Goal: Feedback & Contribution: Leave review/rating

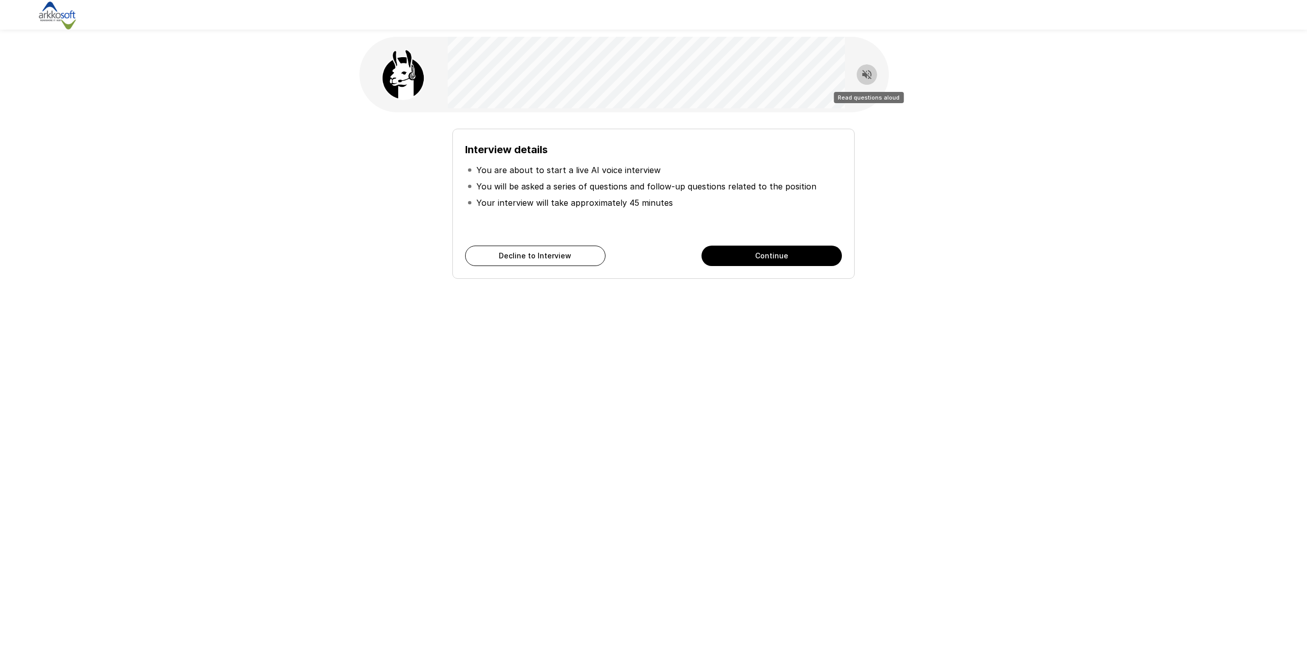
click at [865, 78] on icon "Read questions aloud" at bounding box center [867, 74] width 12 height 12
click at [869, 79] on icon "Stop reading questions aloud" at bounding box center [867, 74] width 12 height 12
click at [864, 72] on icon "Read questions aloud" at bounding box center [866, 74] width 9 height 9
click at [897, 388] on div "Interview details You are about to start a live AI voice interview You will be …" at bounding box center [653, 324] width 1307 height 649
click at [865, 75] on icon "Stop reading questions aloud" at bounding box center [866, 74] width 9 height 9
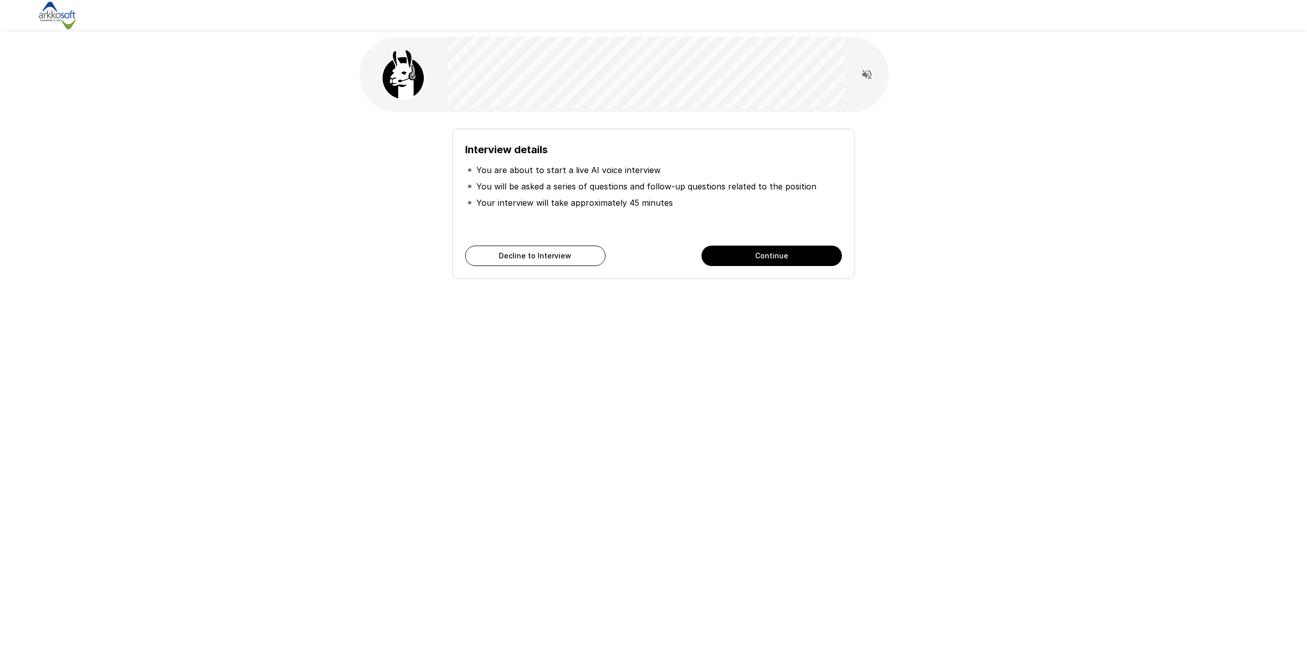
click at [865, 75] on icon "Read questions aloud" at bounding box center [866, 74] width 9 height 9
click at [797, 258] on button "Continue" at bounding box center [771, 256] width 140 height 20
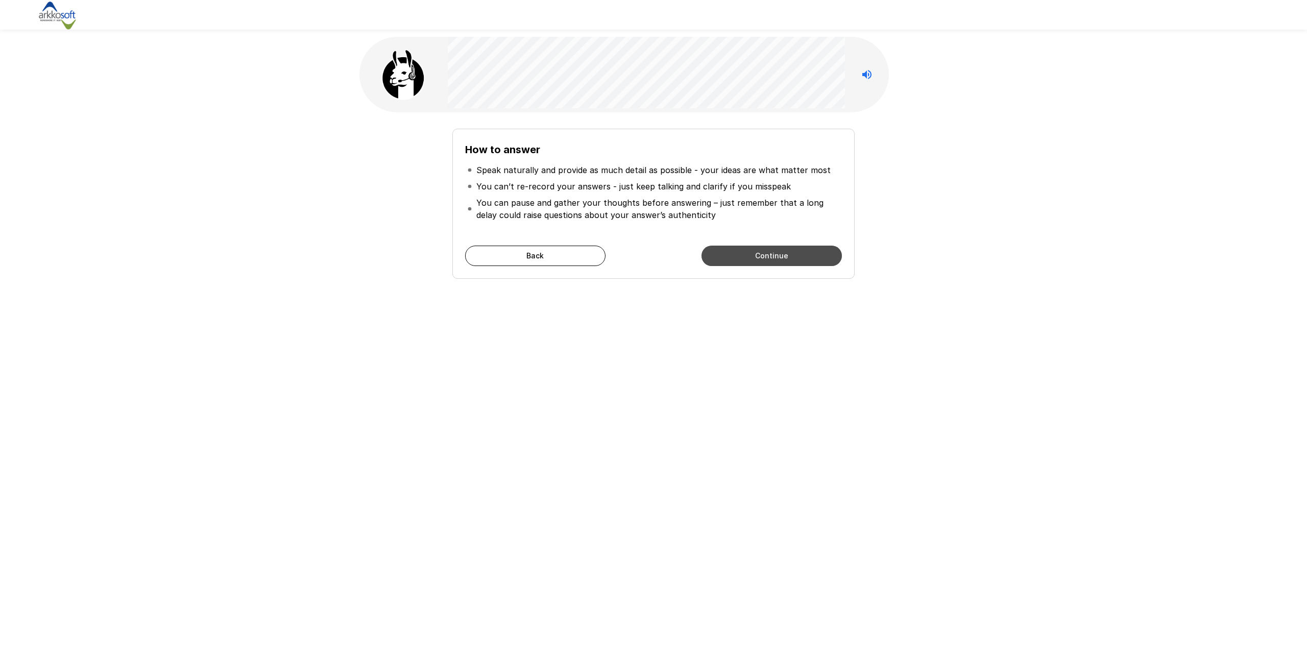
click at [768, 258] on button "Continue" at bounding box center [771, 256] width 140 height 20
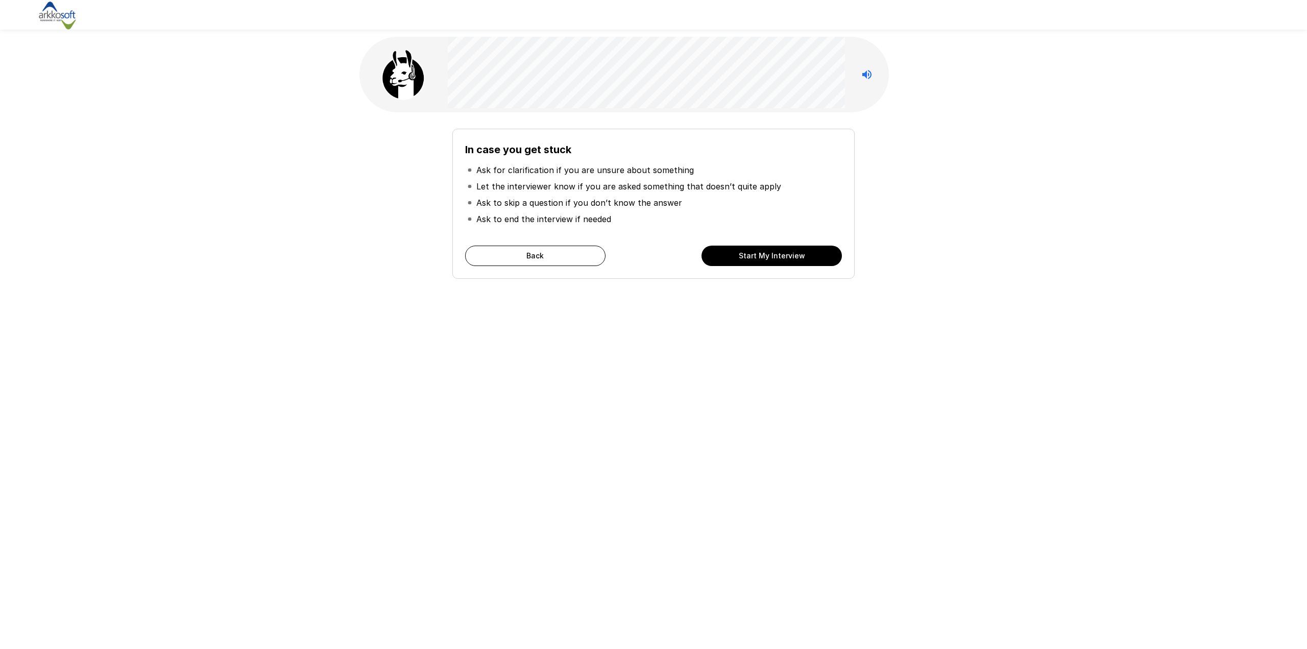
click at [782, 256] on button "Start My Interview" at bounding box center [771, 256] width 140 height 20
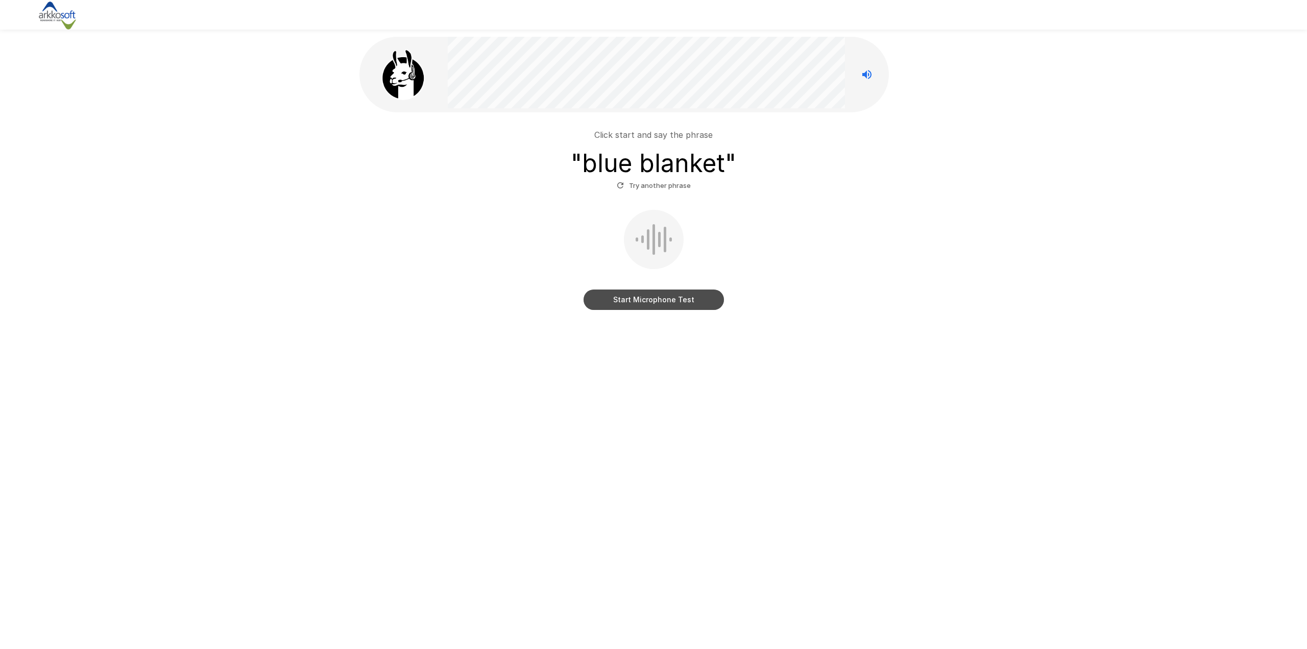
click at [658, 306] on button "Start Microphone Test" at bounding box center [654, 299] width 140 height 20
click at [658, 306] on button "Stop & Submit" at bounding box center [654, 299] width 140 height 20
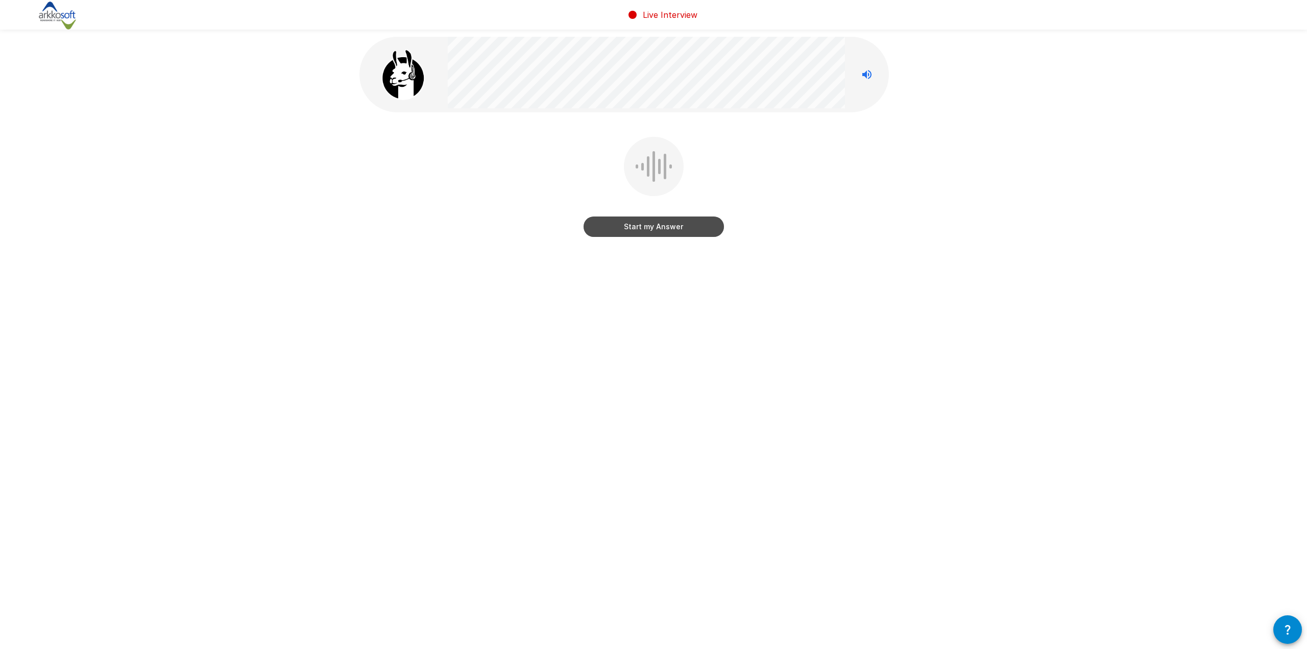
click at [668, 230] on button "Start my Answer" at bounding box center [654, 226] width 140 height 20
click at [668, 230] on button "Stop & Submit" at bounding box center [654, 226] width 140 height 20
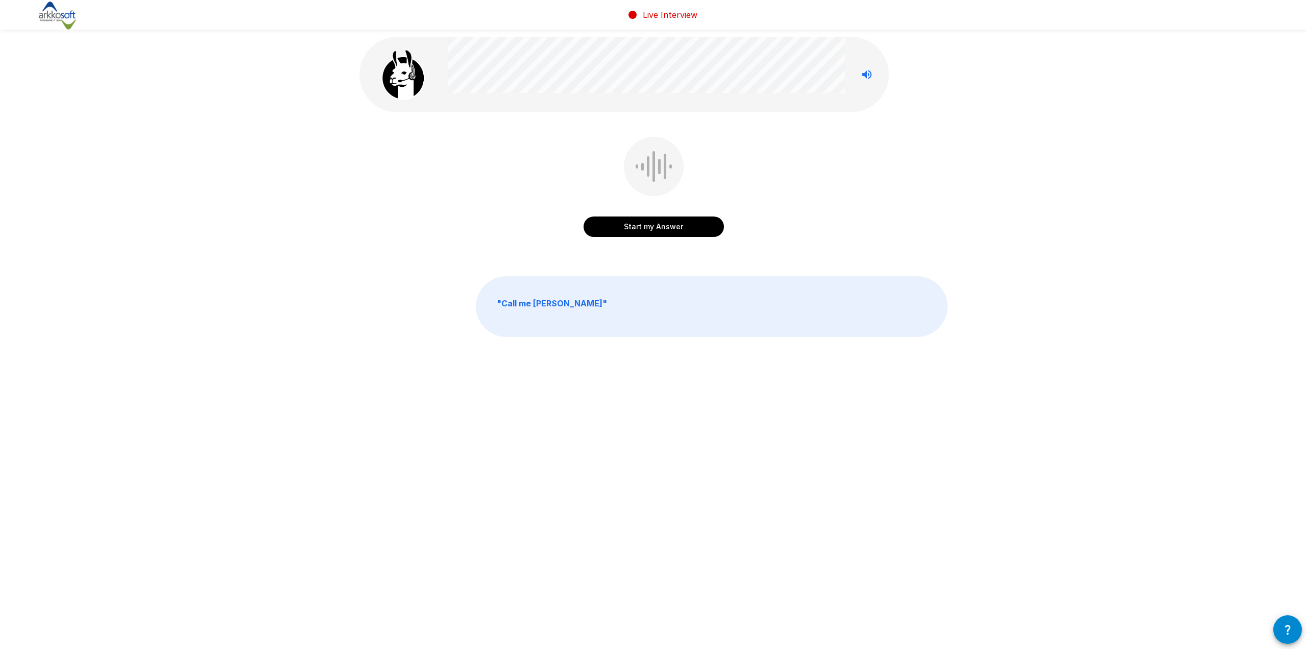
click at [667, 230] on button "Start my Answer" at bounding box center [654, 226] width 140 height 20
click at [667, 230] on button "Stop & Submit" at bounding box center [654, 226] width 140 height 20
click at [667, 230] on button "Start my Answer" at bounding box center [654, 226] width 140 height 20
click at [667, 230] on button "Stop & Submit" at bounding box center [654, 226] width 140 height 20
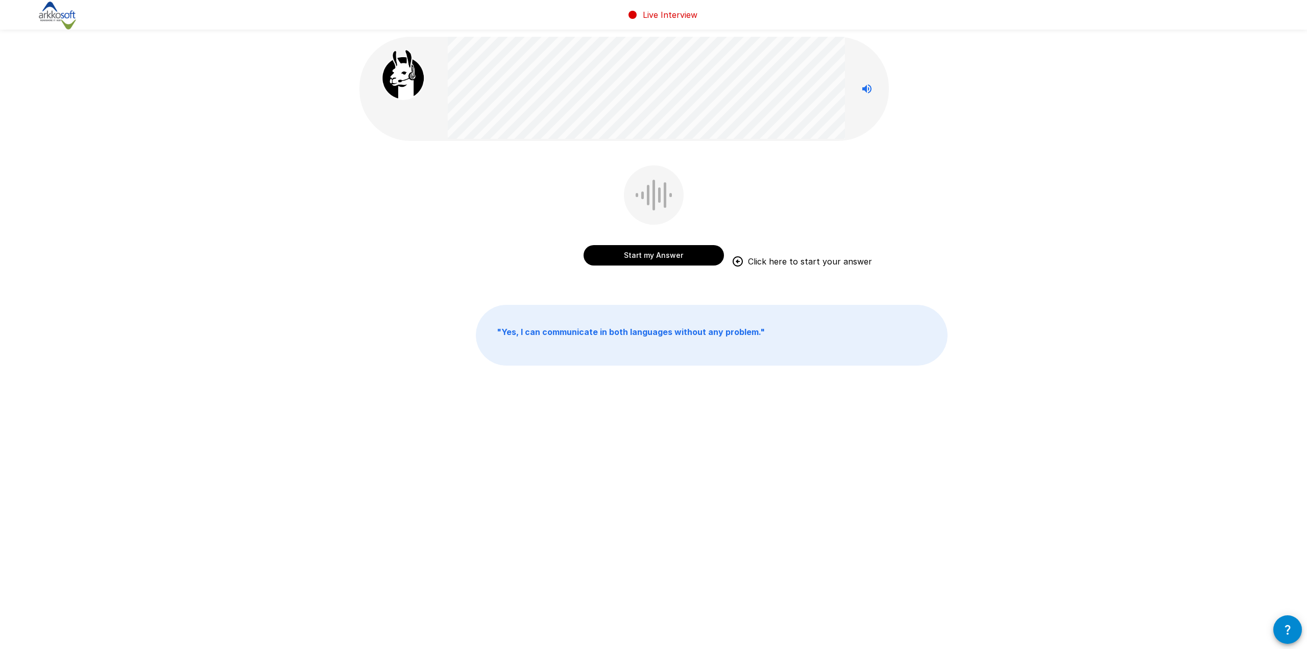
click at [658, 257] on button "Start my Answer" at bounding box center [654, 255] width 140 height 20
click at [658, 257] on button "Stop & Submit" at bounding box center [654, 255] width 140 height 20
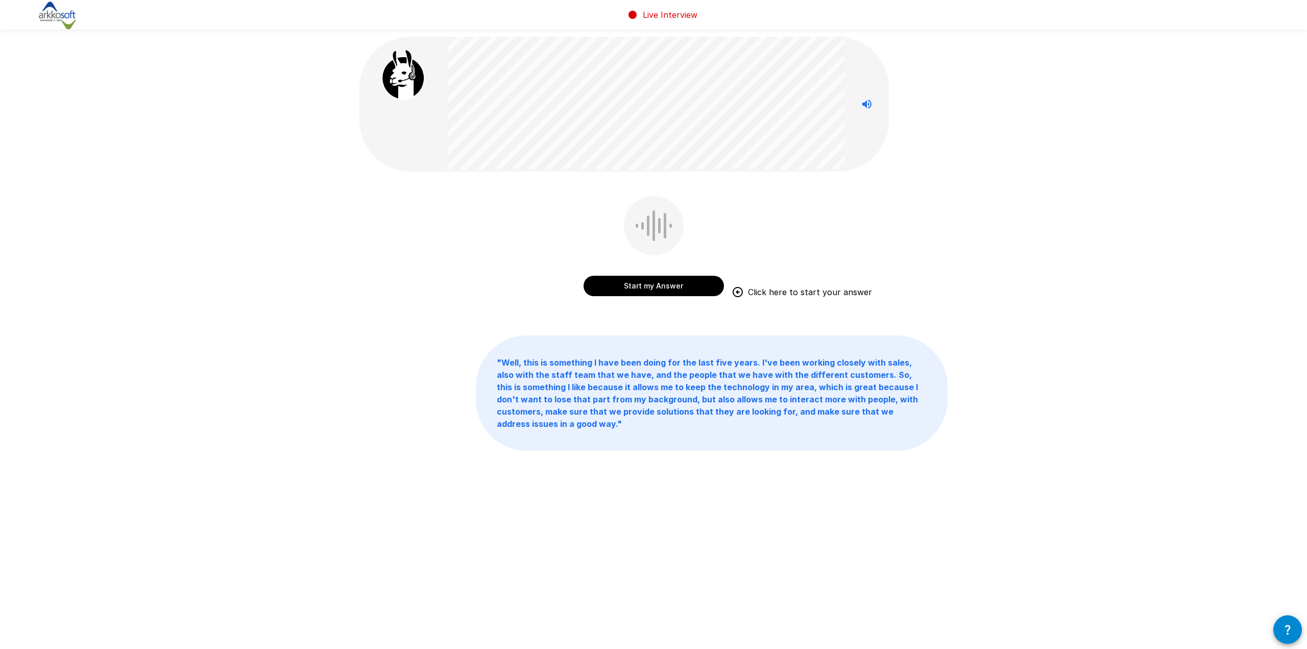
click at [660, 289] on button "Start my Answer" at bounding box center [654, 286] width 140 height 20
click at [661, 285] on button "Stop & Submit" at bounding box center [654, 286] width 140 height 20
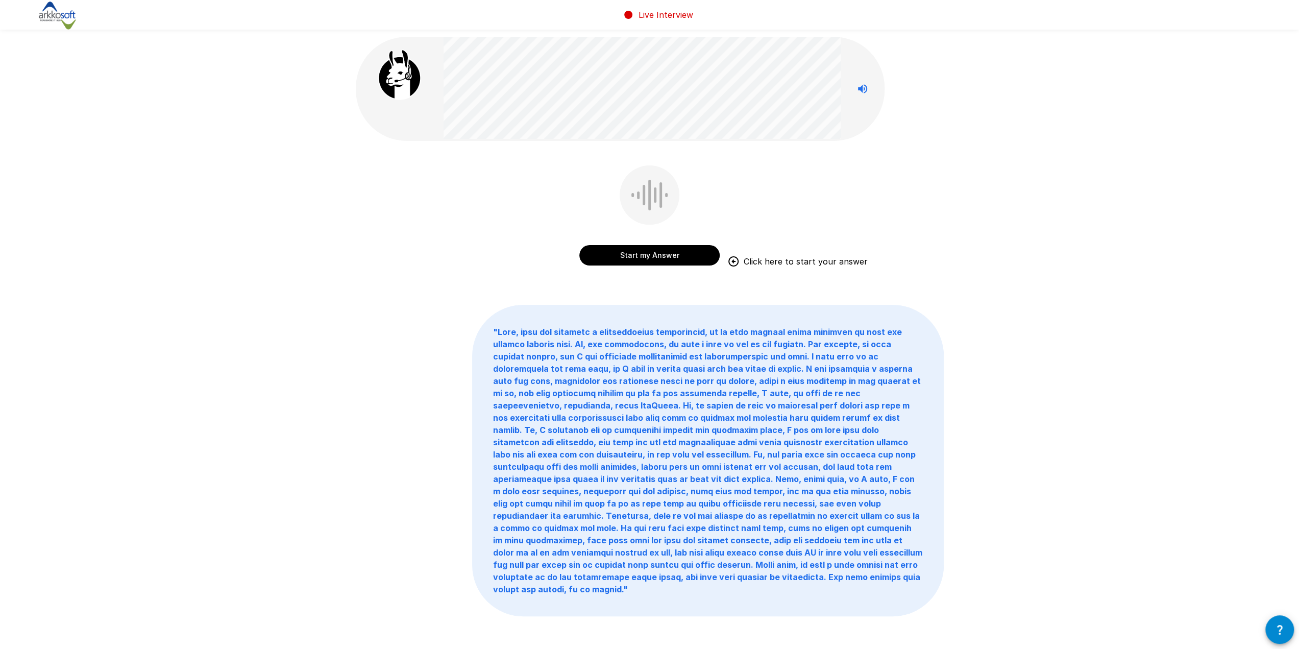
click at [666, 258] on button "Start my Answer" at bounding box center [649, 255] width 140 height 20
click at [666, 258] on button "Stop & Submit" at bounding box center [649, 255] width 140 height 20
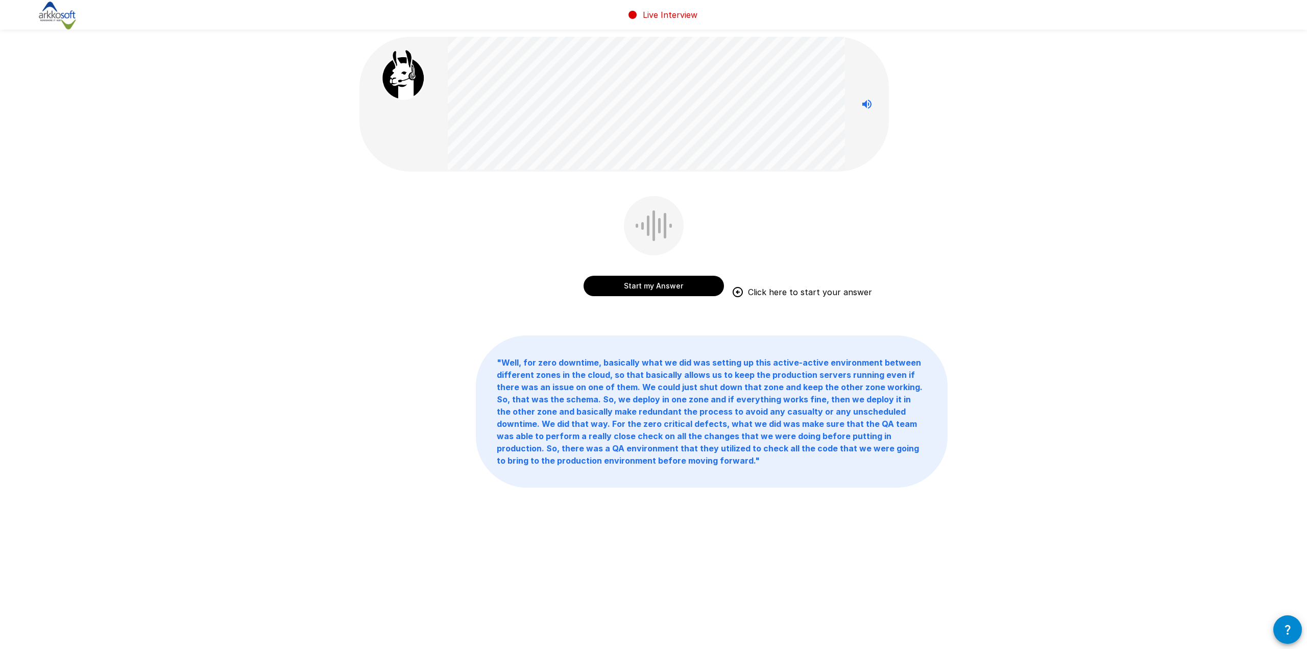
click at [674, 291] on button "Start my Answer" at bounding box center [654, 286] width 140 height 20
click at [651, 290] on button "Stop & Submit" at bounding box center [654, 286] width 140 height 20
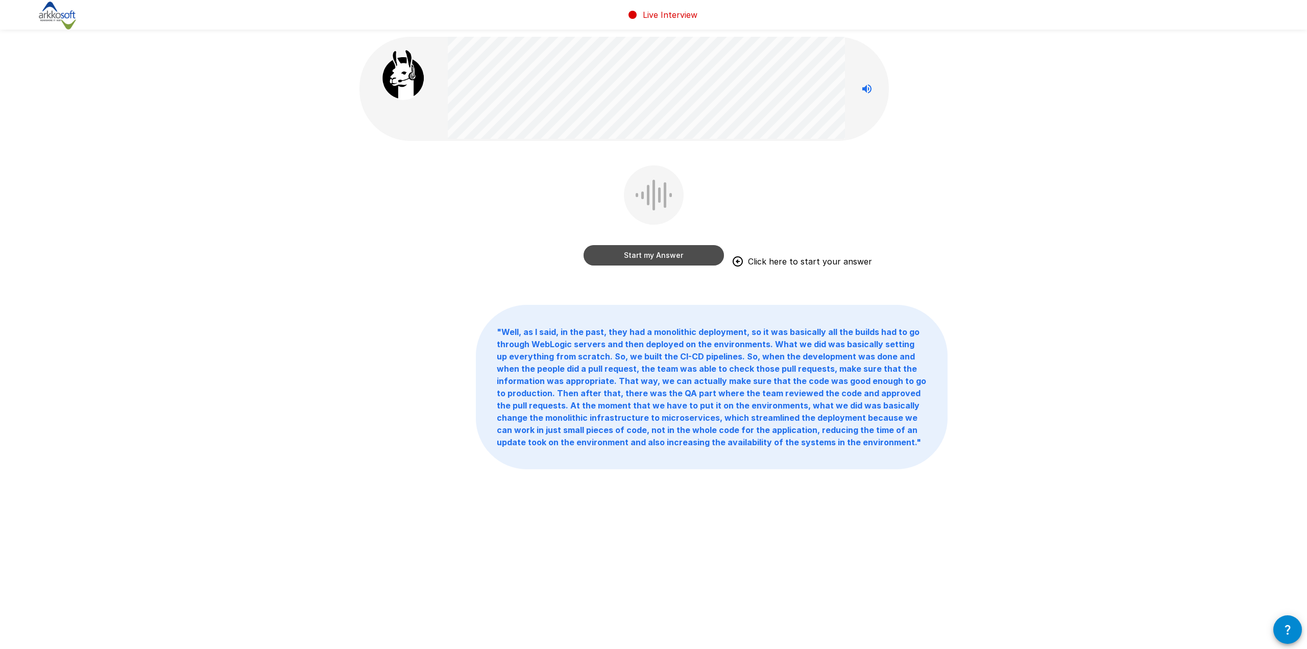
click at [679, 255] on button "Start my Answer" at bounding box center [654, 255] width 140 height 20
click at [674, 251] on button "Stop & Submit" at bounding box center [654, 255] width 140 height 20
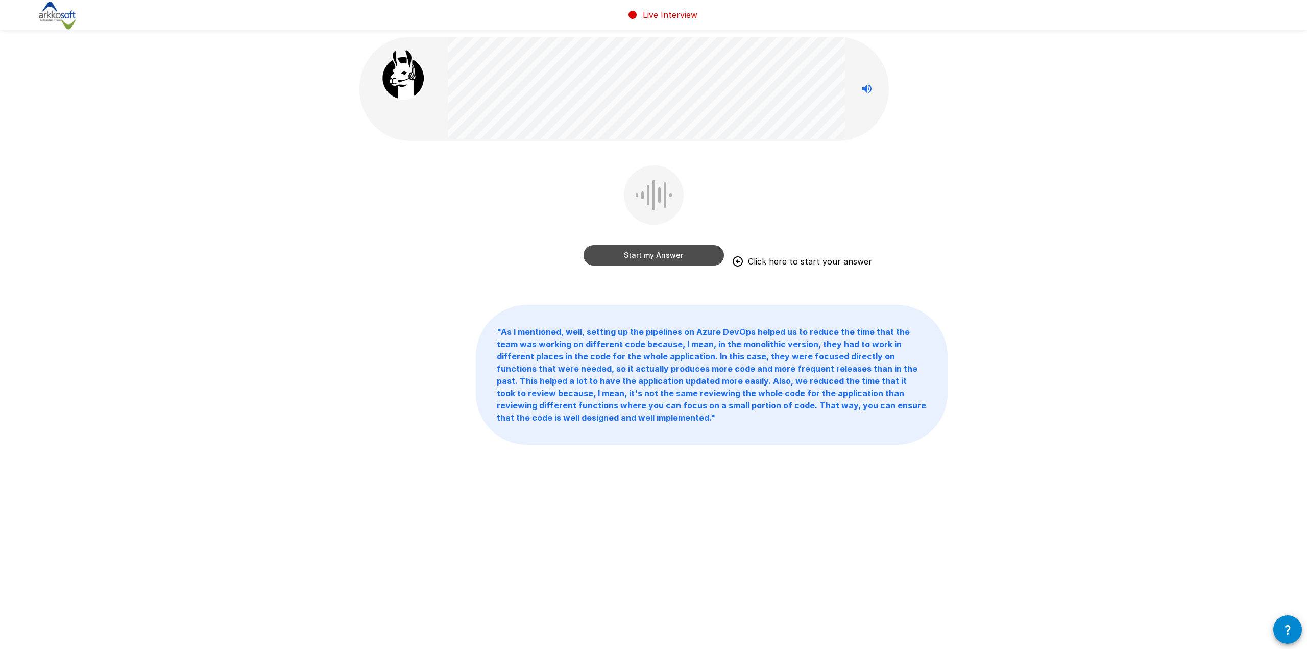
click at [683, 257] on button "Start my Answer" at bounding box center [654, 255] width 140 height 20
click at [683, 257] on button "Stop & Submit" at bounding box center [654, 255] width 140 height 20
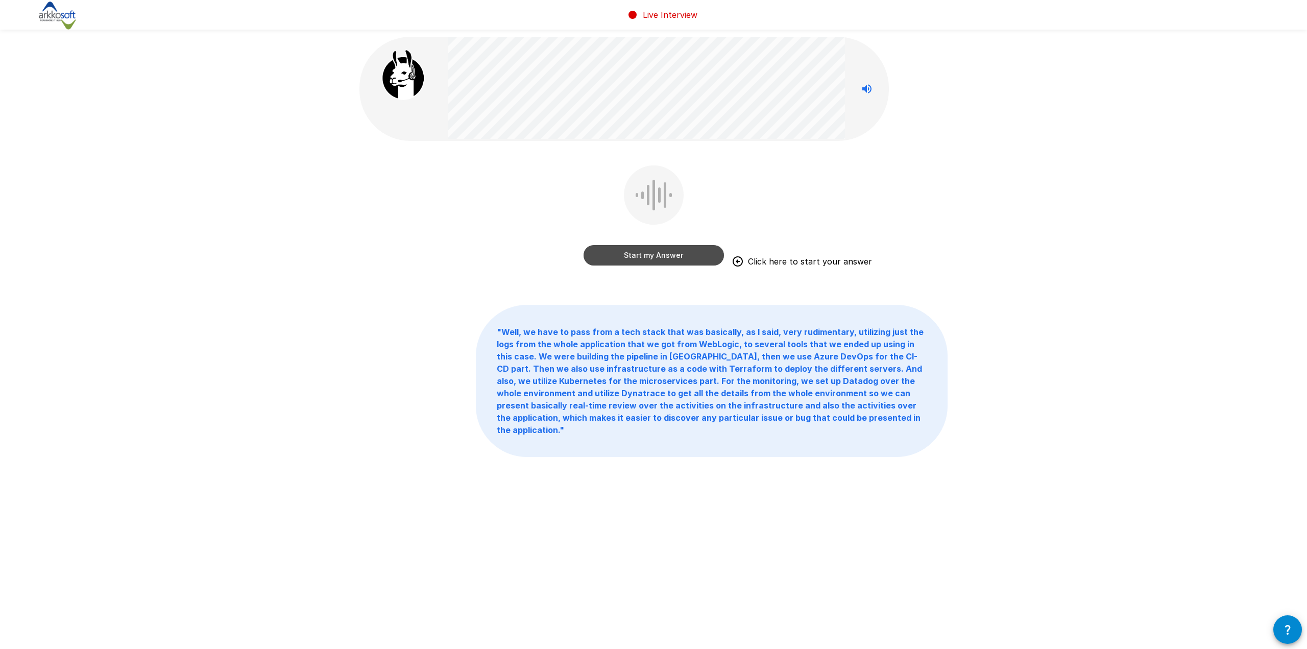
click at [676, 254] on button "Start my Answer" at bounding box center [654, 255] width 140 height 20
click at [684, 254] on button "Stop & Submit" at bounding box center [654, 255] width 140 height 20
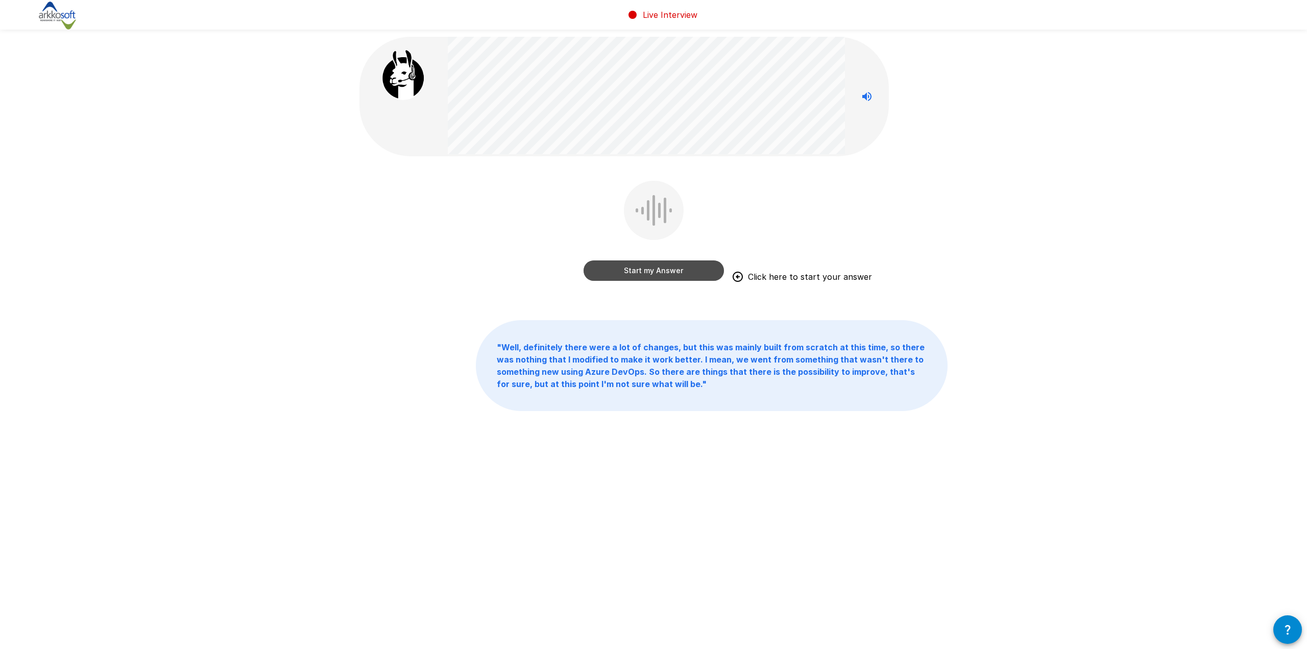
click at [696, 273] on button "Start my Answer" at bounding box center [654, 270] width 140 height 20
click at [696, 273] on button "Stop & Submit" at bounding box center [654, 270] width 140 height 20
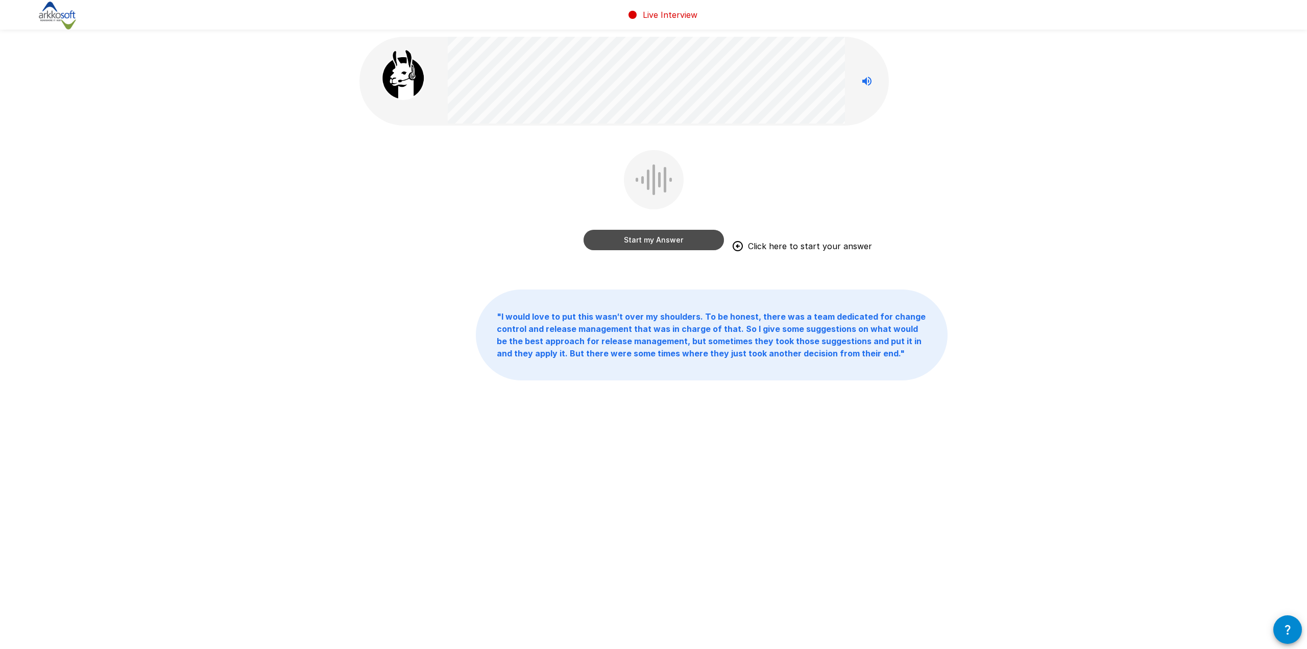
click at [684, 242] on button "Start my Answer" at bounding box center [654, 240] width 140 height 20
click at [684, 242] on button "Stop & Submit" at bounding box center [654, 240] width 140 height 20
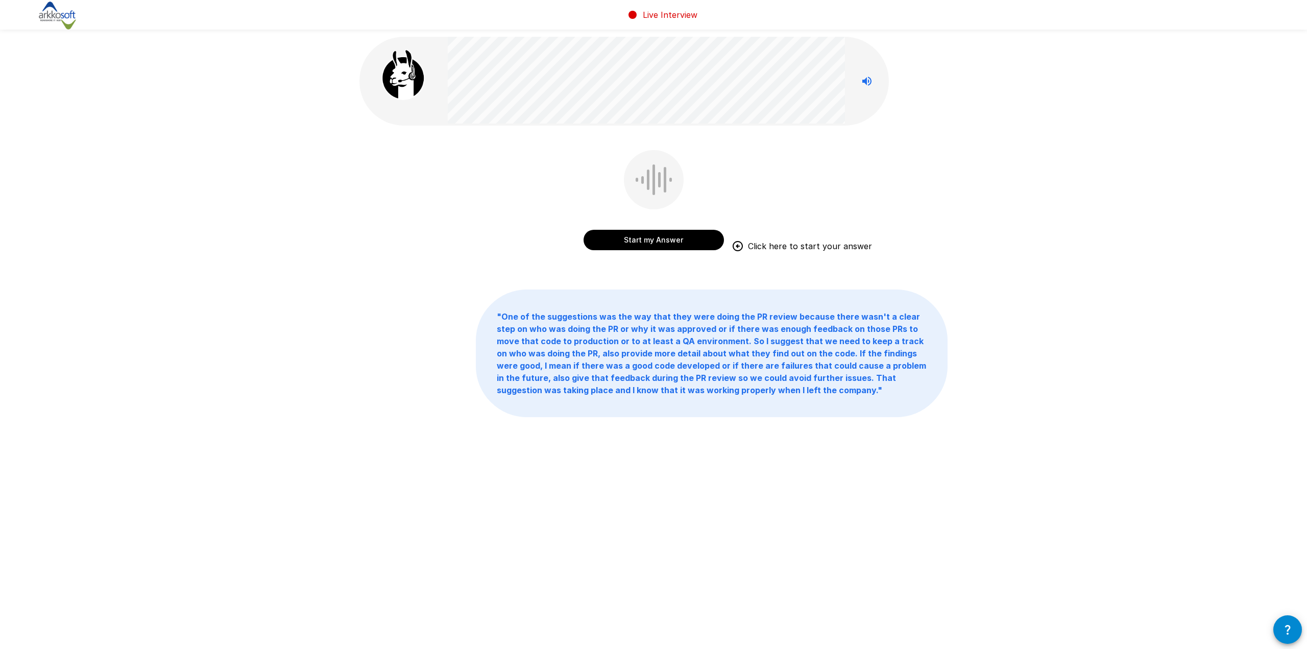
click at [676, 242] on button "Start my Answer" at bounding box center [654, 240] width 140 height 20
click at [676, 242] on button "Stop & Submit" at bounding box center [654, 240] width 140 height 20
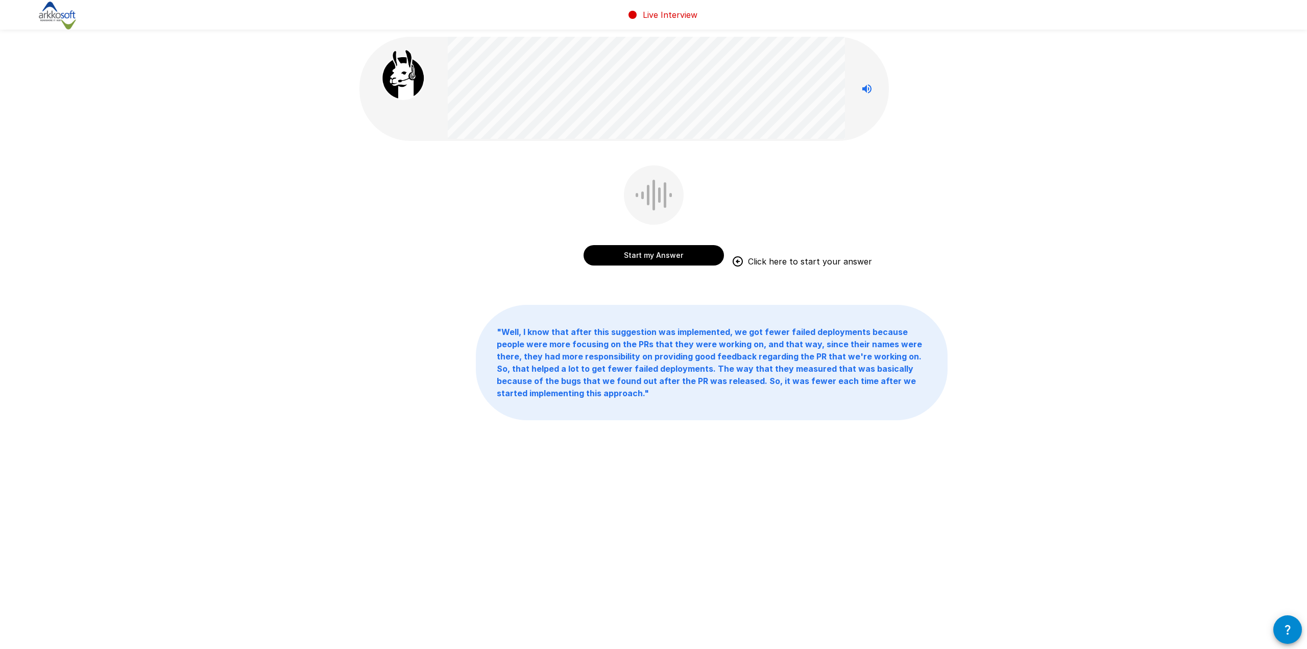
click at [671, 257] on button "Start my Answer" at bounding box center [654, 255] width 140 height 20
click at [671, 257] on button "Stop & Submit" at bounding box center [654, 255] width 140 height 20
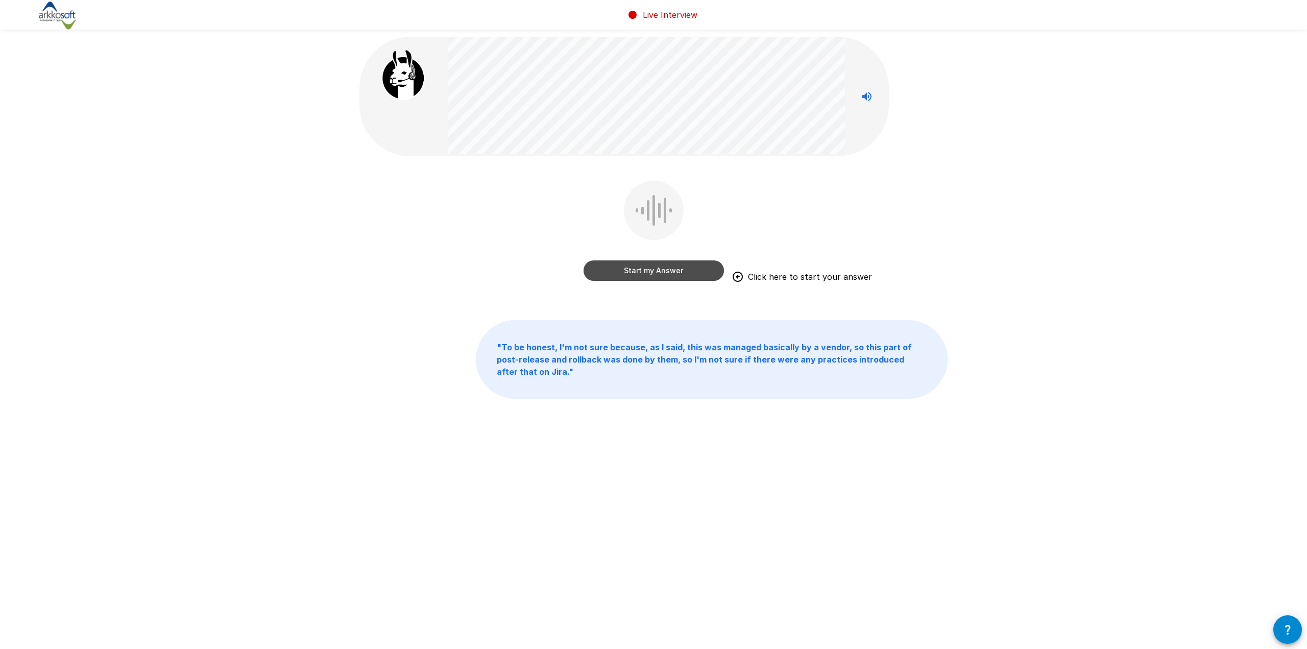
click at [678, 272] on button "Start my Answer" at bounding box center [654, 270] width 140 height 20
click at [673, 275] on button "Stopping in 0:16" at bounding box center [654, 270] width 140 height 20
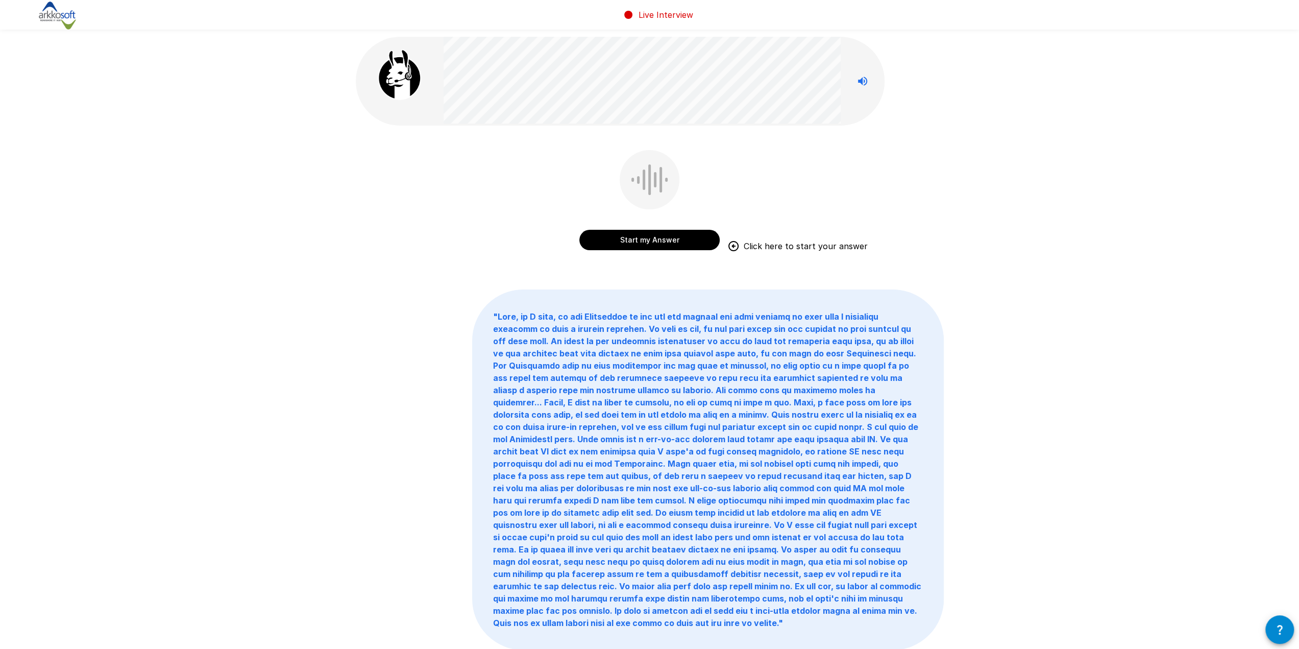
click at [685, 237] on button "Start my Answer" at bounding box center [649, 240] width 140 height 20
click at [685, 237] on button "Stop & Submit" at bounding box center [649, 240] width 140 height 20
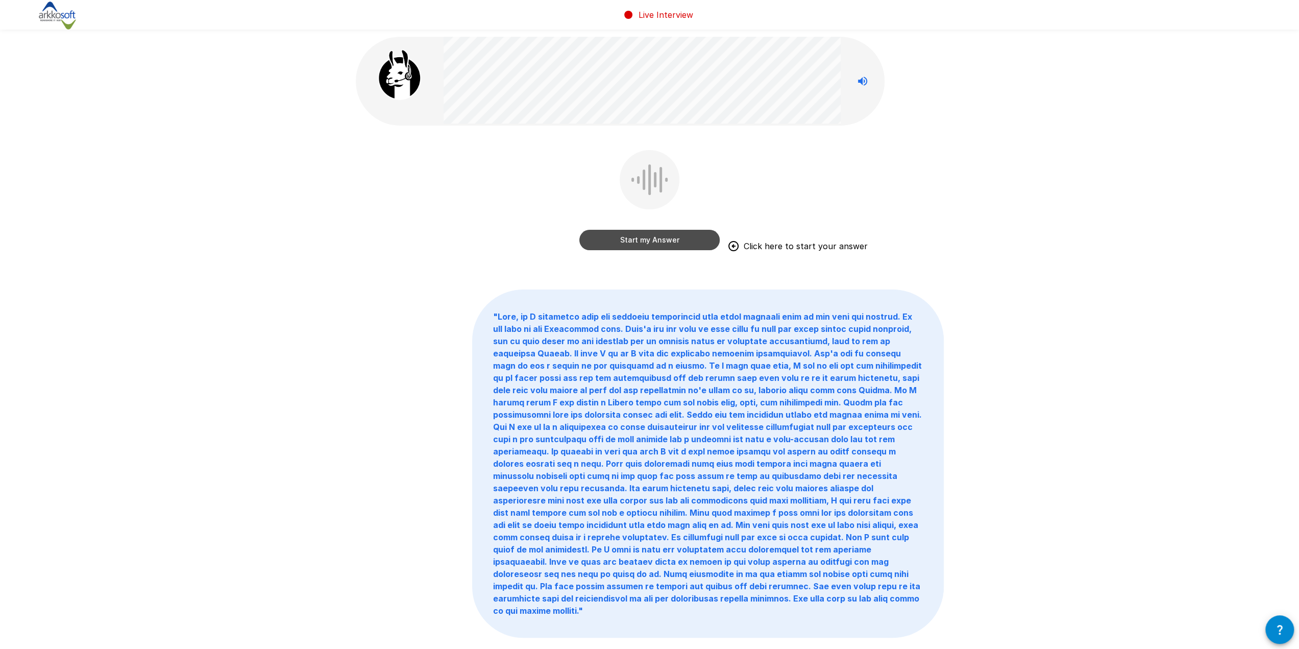
click at [683, 247] on button "Start my Answer" at bounding box center [649, 240] width 140 height 20
click at [677, 244] on button "Stop & Submit" at bounding box center [649, 240] width 140 height 20
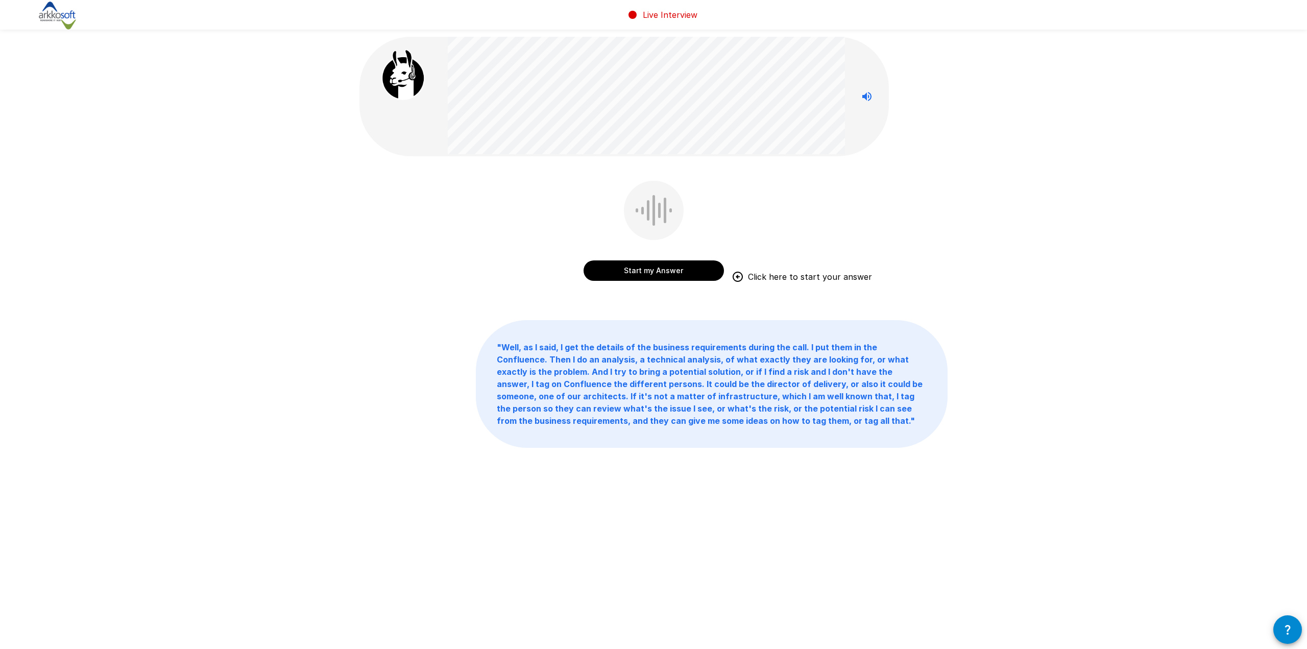
click at [659, 268] on button "Start my Answer" at bounding box center [654, 270] width 140 height 20
click at [642, 268] on button "Stop & Submit" at bounding box center [654, 270] width 140 height 20
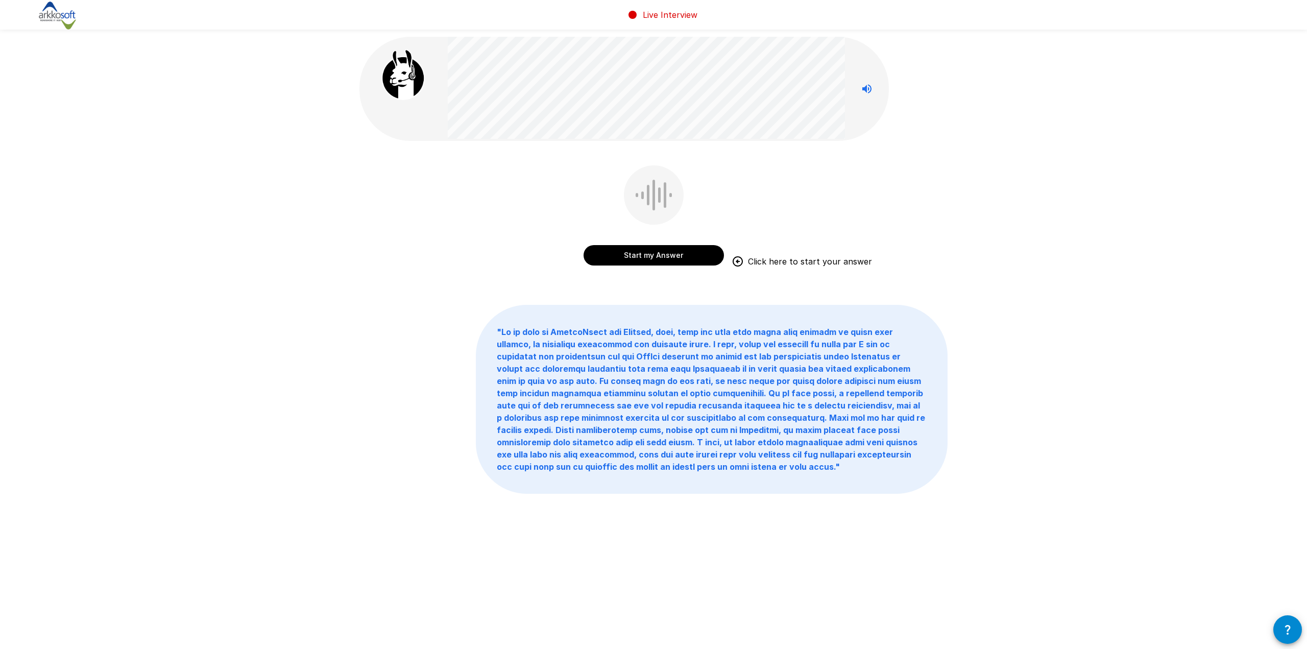
click at [670, 256] on button "Start my Answer" at bounding box center [654, 255] width 140 height 20
click at [670, 256] on button "Stop & Submit" at bounding box center [654, 255] width 140 height 20
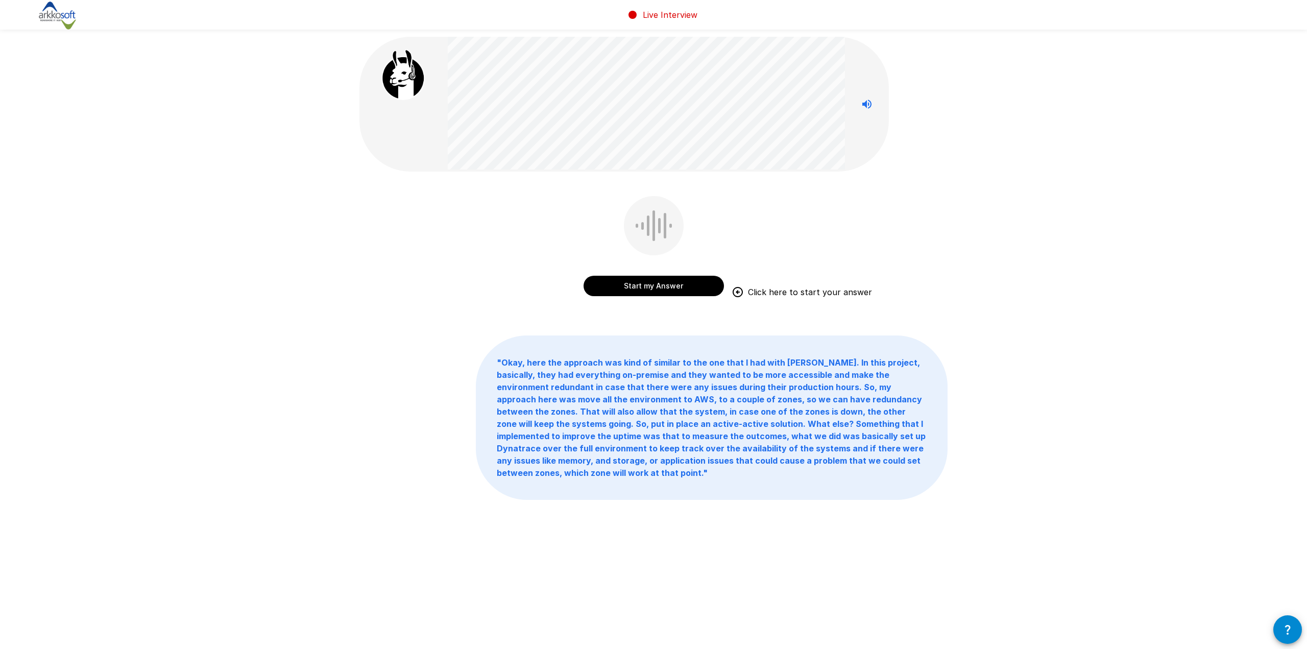
click at [683, 286] on button "Start my Answer" at bounding box center [654, 286] width 140 height 20
click at [683, 286] on button "Stop & Submit" at bounding box center [654, 286] width 140 height 20
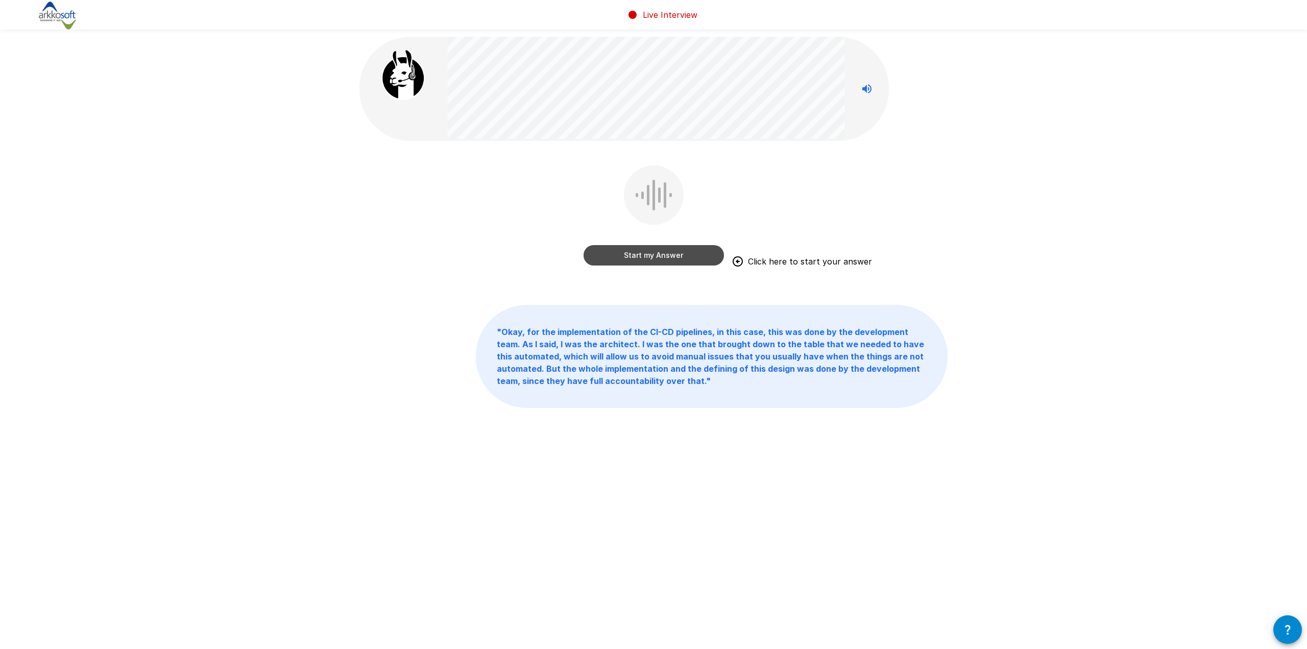
click at [684, 258] on button "Start my Answer" at bounding box center [654, 255] width 140 height 20
click at [669, 258] on button "Stop & Submit" at bounding box center [654, 255] width 140 height 20
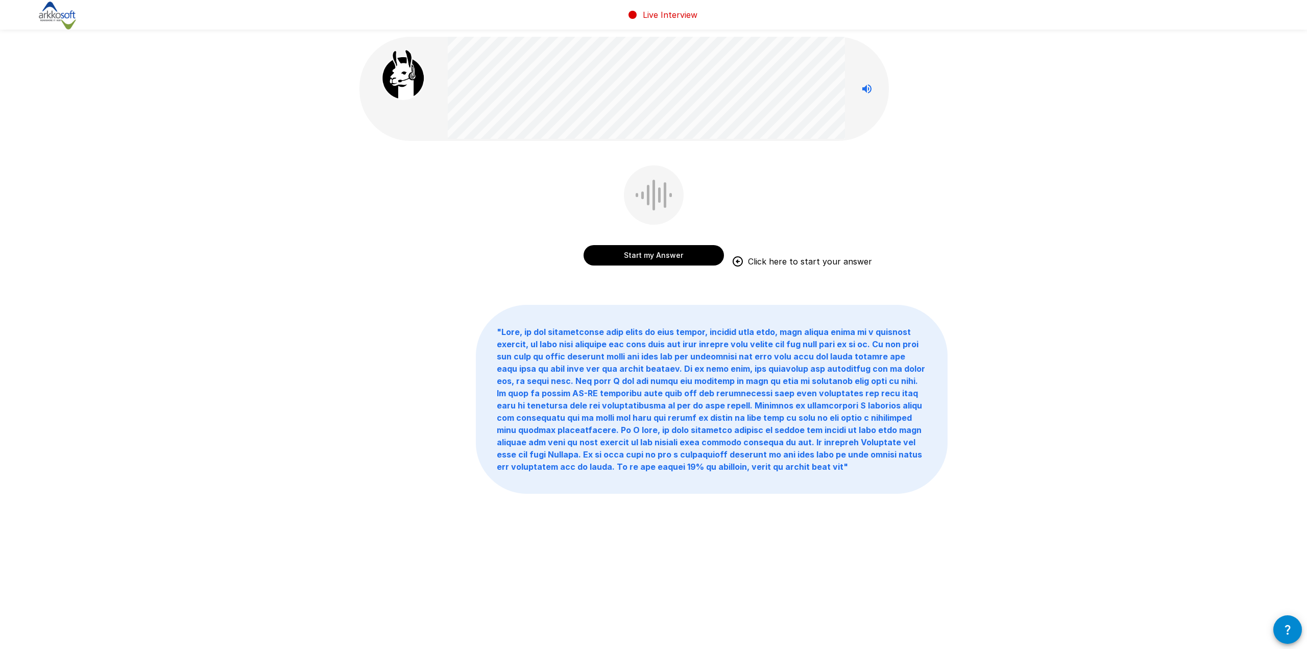
click at [673, 259] on button "Start my Answer" at bounding box center [654, 255] width 140 height 20
click at [673, 259] on button "Stop & Submit" at bounding box center [654, 255] width 140 height 20
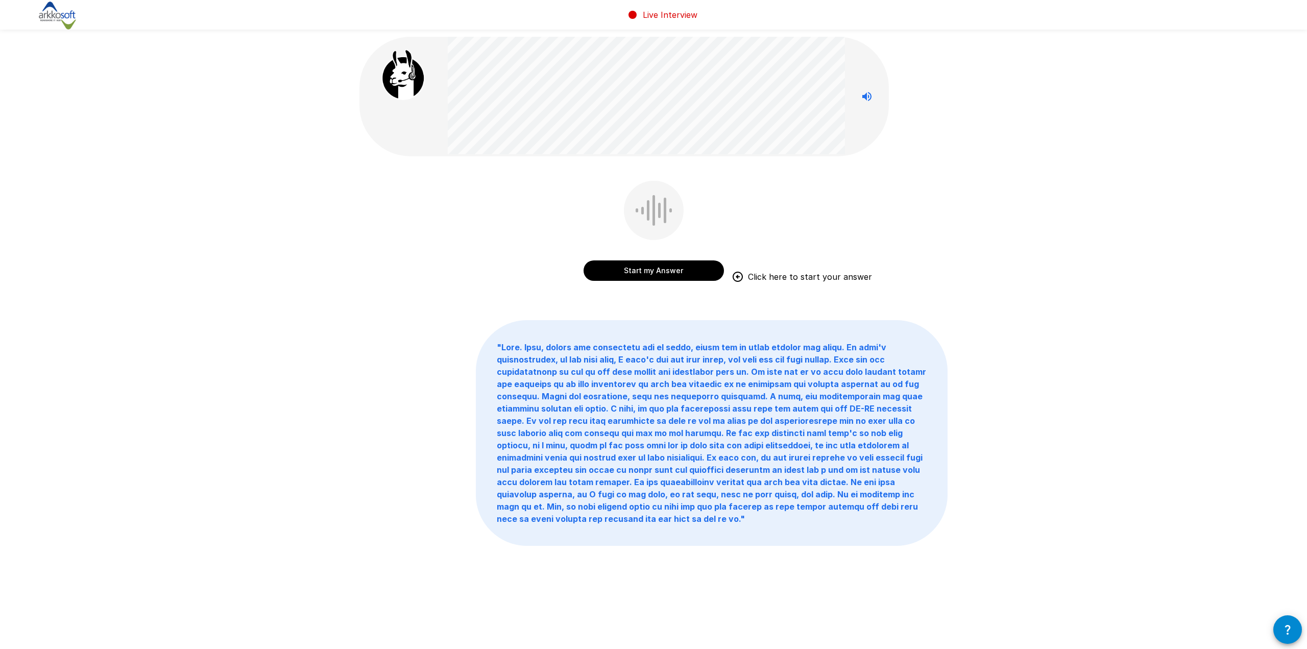
click at [684, 276] on button "Start my Answer" at bounding box center [654, 270] width 140 height 20
click at [684, 276] on button "Stop & Submit" at bounding box center [654, 270] width 140 height 20
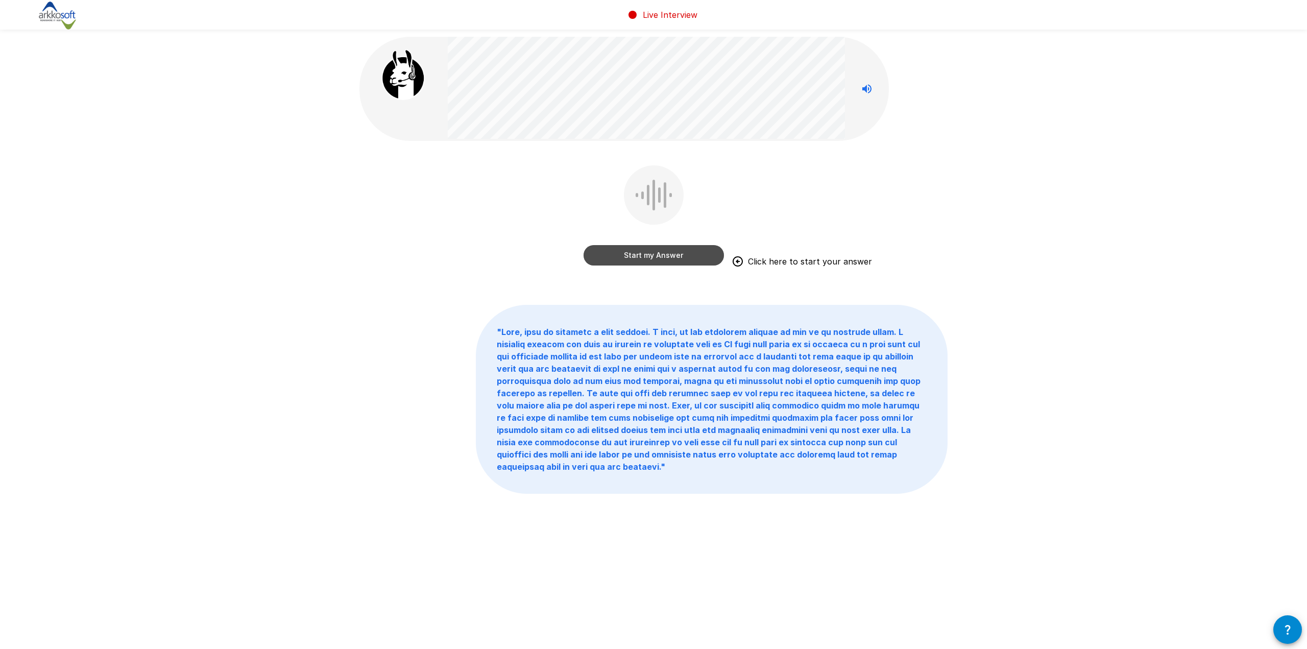
click at [666, 258] on button "Start my Answer" at bounding box center [654, 255] width 140 height 20
click at [681, 264] on button "Stop & Submit" at bounding box center [654, 255] width 140 height 20
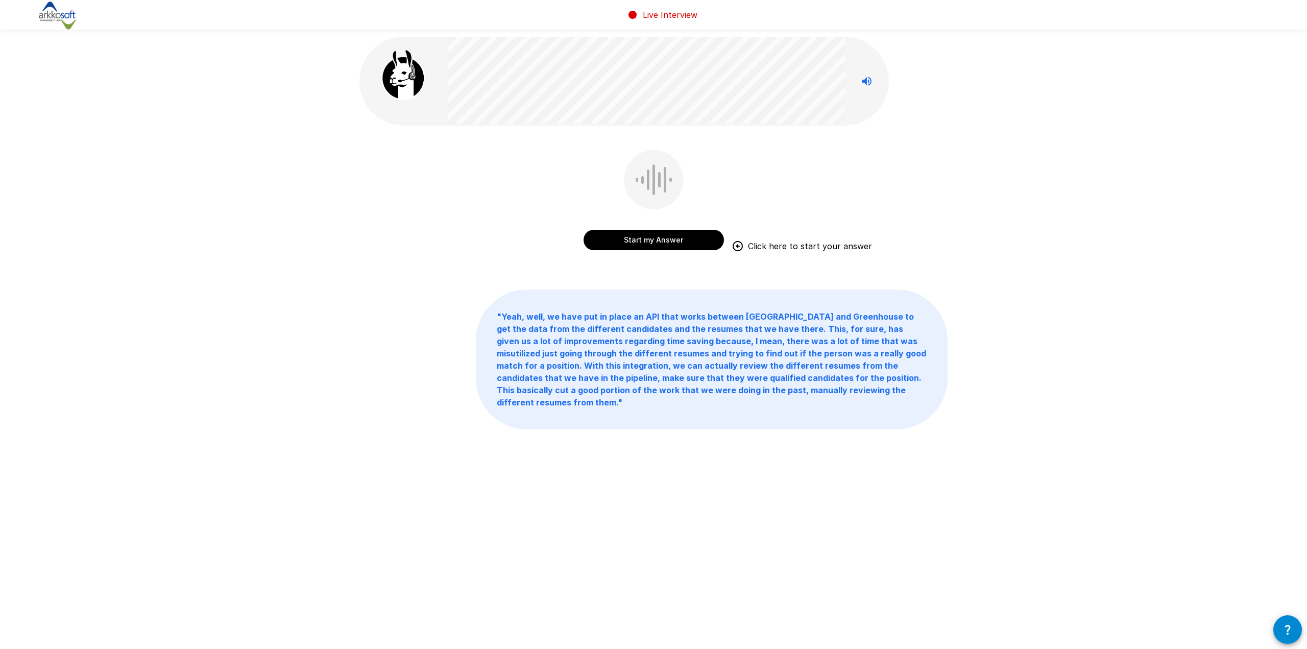
click at [657, 242] on button "Start my Answer" at bounding box center [654, 240] width 140 height 20
click at [657, 242] on button "Stop & Submit" at bounding box center [654, 240] width 140 height 20
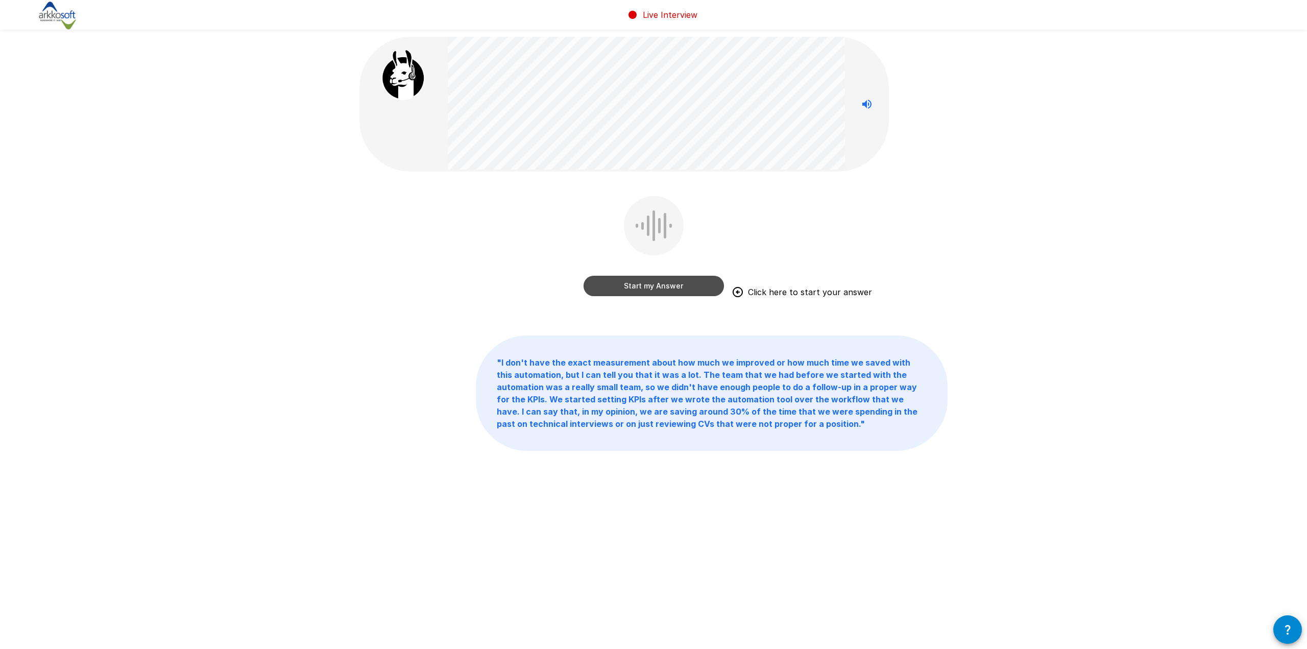
click at [681, 284] on button "Start my Answer" at bounding box center [654, 286] width 140 height 20
click at [682, 284] on button "Stop & Submit" at bounding box center [654, 286] width 140 height 20
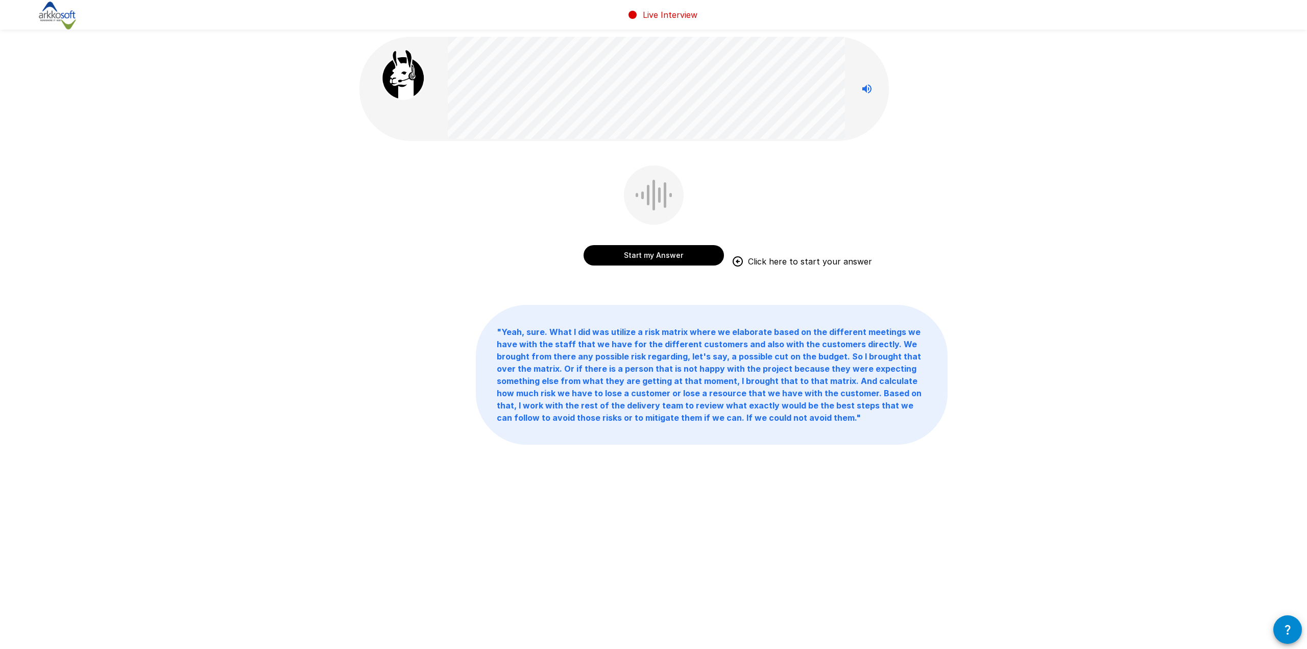
click at [692, 259] on button "Start my Answer" at bounding box center [654, 255] width 140 height 20
click at [692, 259] on button "Stop & Submit" at bounding box center [654, 255] width 140 height 20
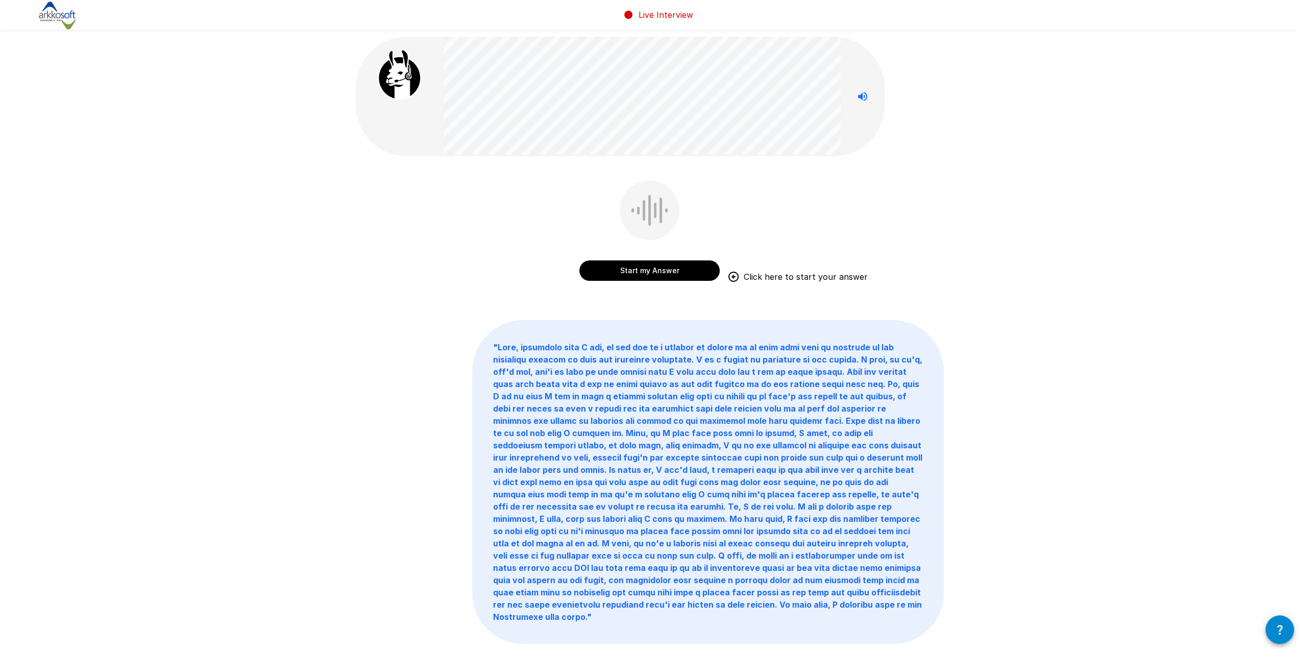
click at [684, 272] on button "Start my Answer" at bounding box center [649, 270] width 140 height 20
click at [684, 272] on button "Stop & Submit" at bounding box center [649, 270] width 140 height 20
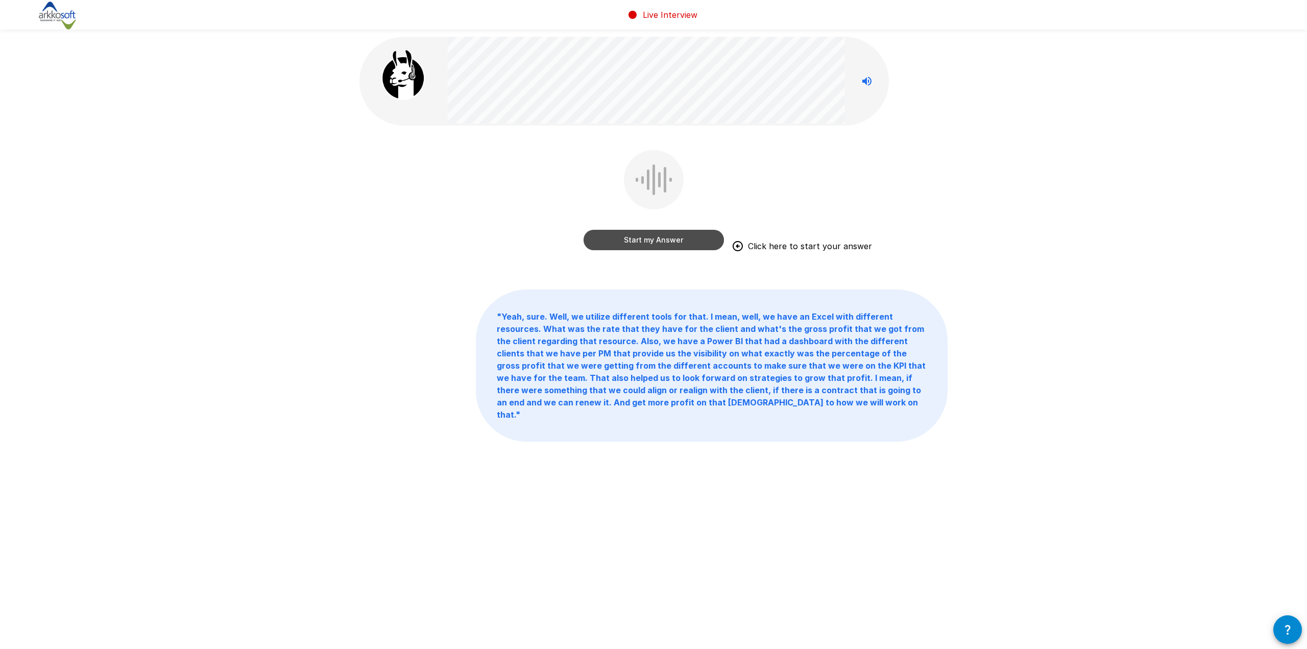
click at [688, 245] on button "Start my Answer" at bounding box center [654, 240] width 140 height 20
click at [688, 245] on button "Stop & Submit" at bounding box center [654, 240] width 140 height 20
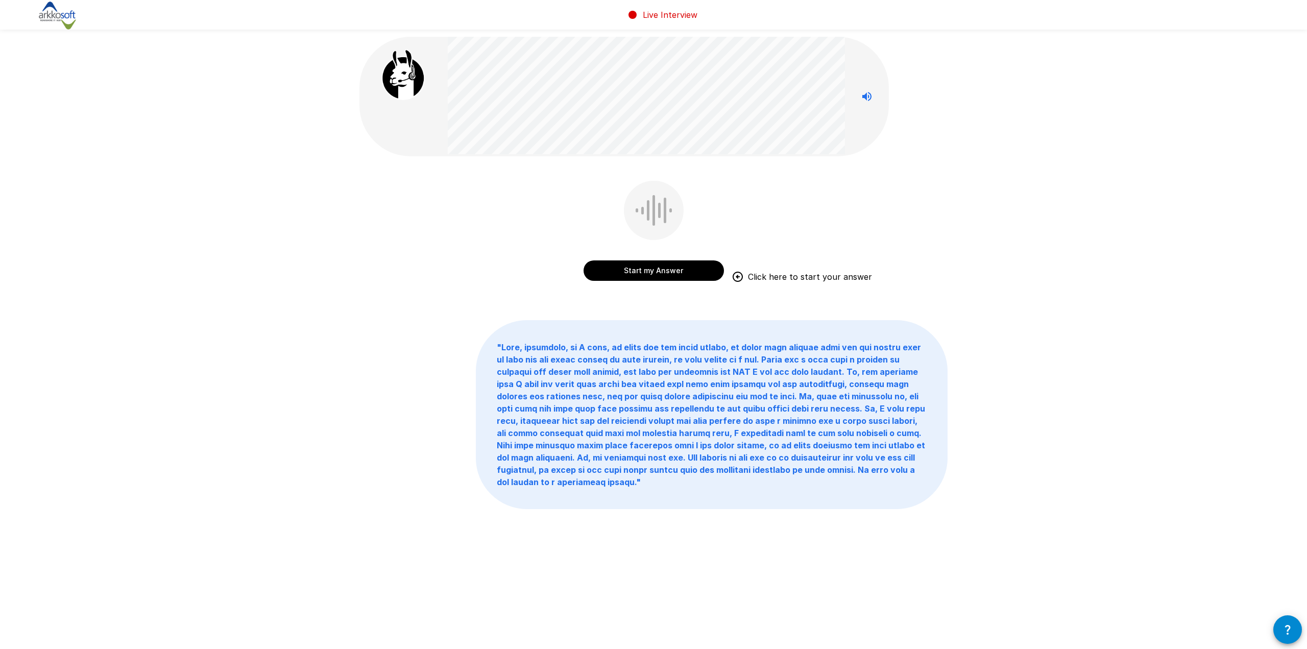
click at [666, 272] on button "Start my Answer" at bounding box center [654, 270] width 140 height 20
click at [666, 272] on button "Stop & Submit" at bounding box center [654, 270] width 140 height 20
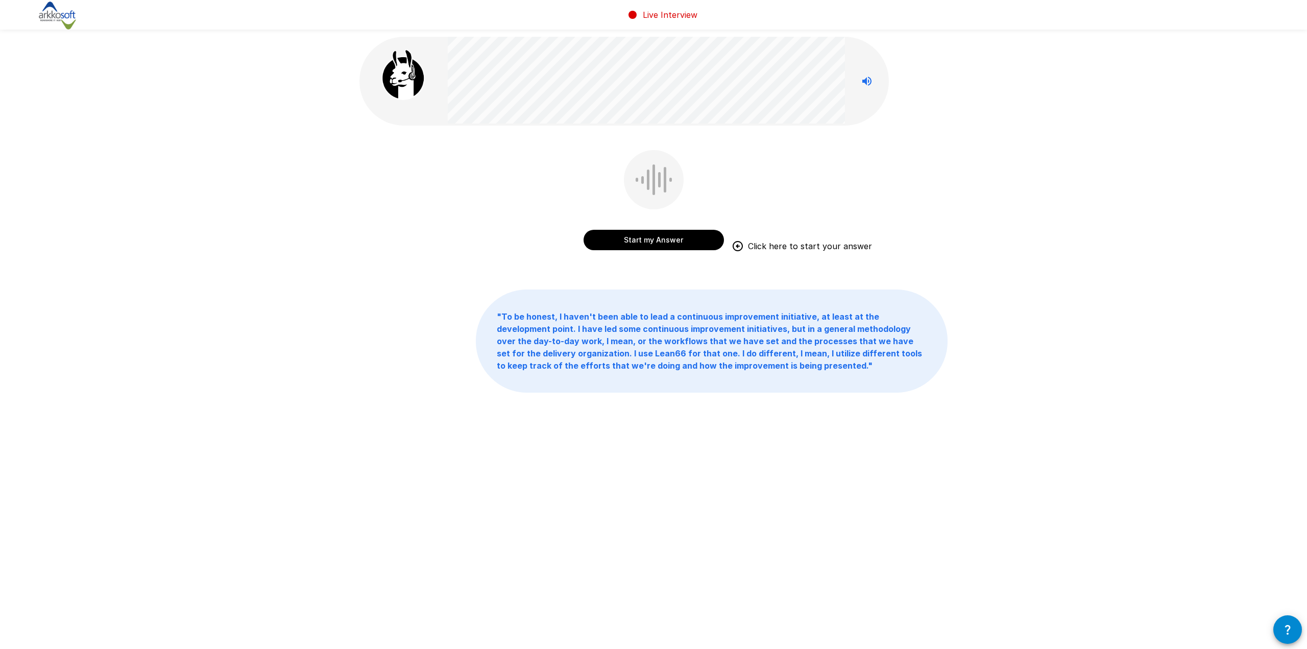
click at [664, 243] on button "Start my Answer" at bounding box center [654, 240] width 140 height 20
click at [664, 242] on button "Stop & Submit" at bounding box center [654, 240] width 140 height 20
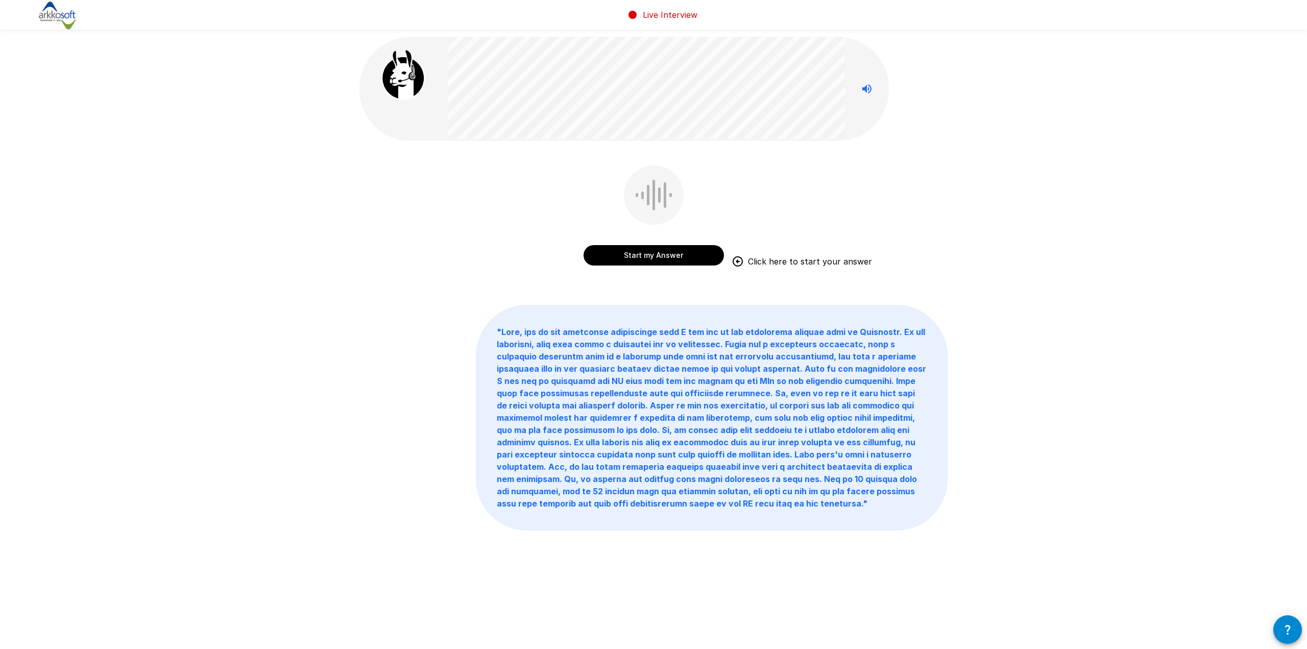
click at [696, 261] on button "Start my Answer" at bounding box center [654, 255] width 140 height 20
click at [696, 261] on button "Stop & Submit" at bounding box center [654, 255] width 140 height 20
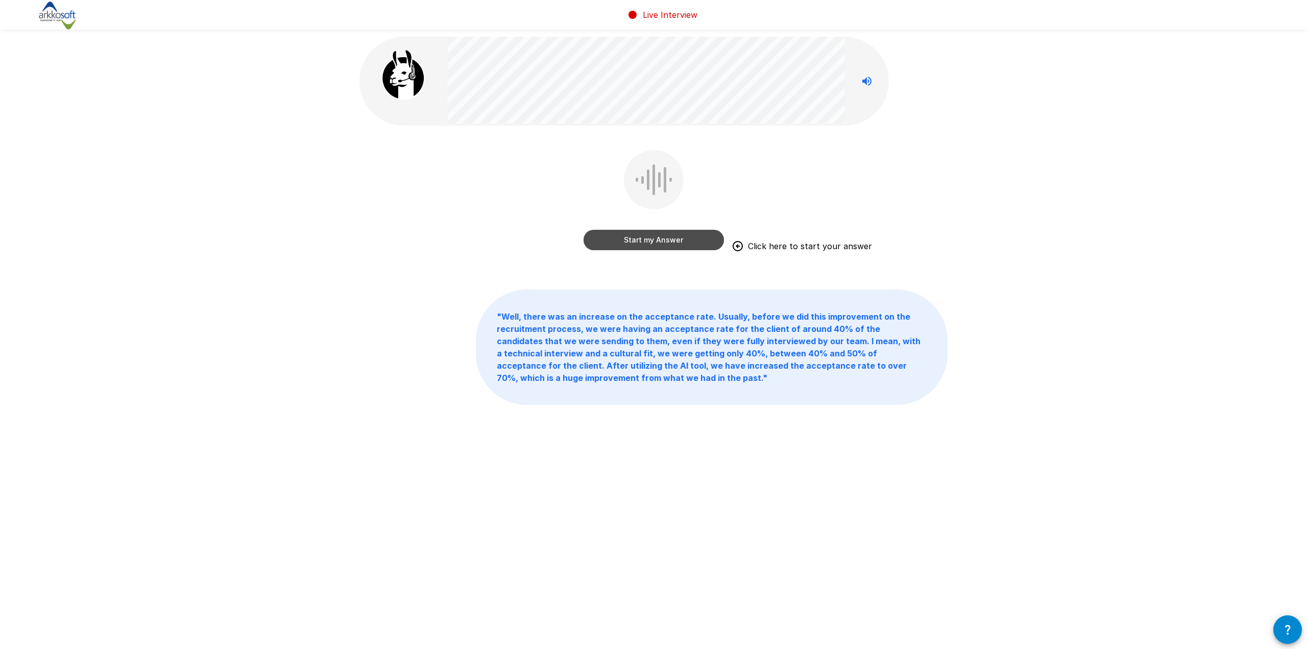
click at [654, 238] on button "Start my Answer" at bounding box center [654, 240] width 140 height 20
click at [655, 238] on button "Stop & Submit" at bounding box center [654, 240] width 140 height 20
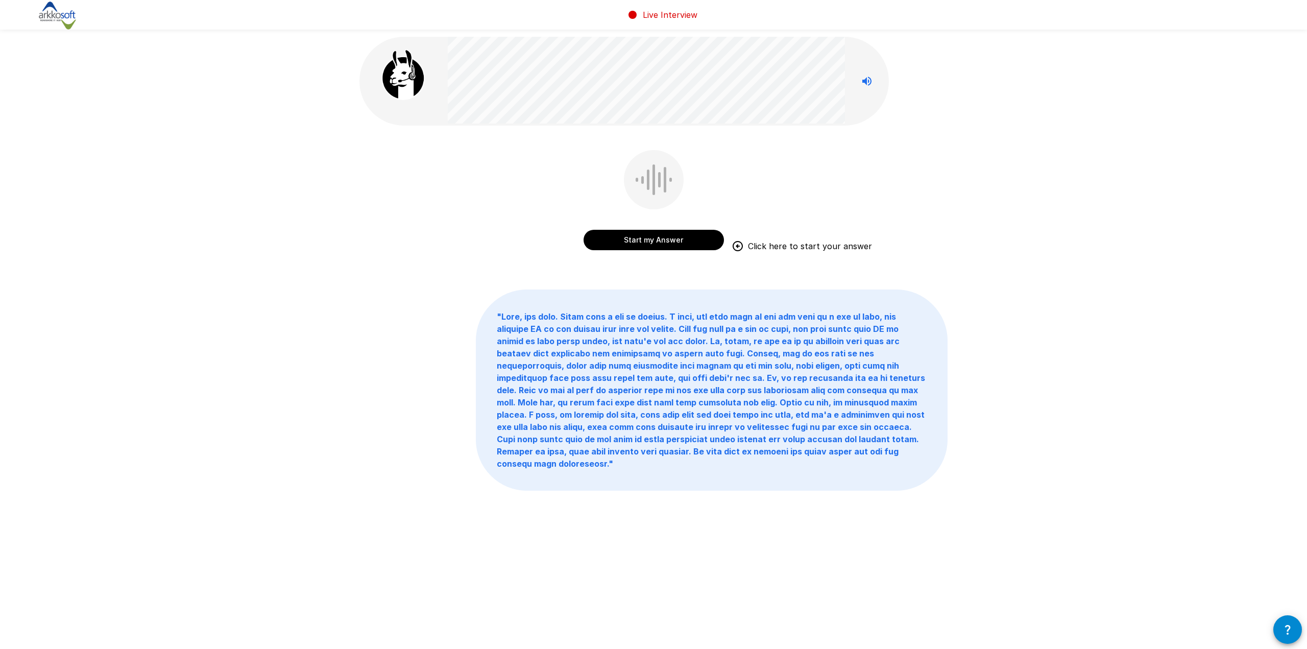
click at [655, 238] on button "Start my Answer" at bounding box center [654, 240] width 140 height 20
click at [655, 238] on button "Stop & Submit" at bounding box center [654, 240] width 140 height 20
click at [655, 238] on div "Start my Answer" at bounding box center [653, 207] width 588 height 115
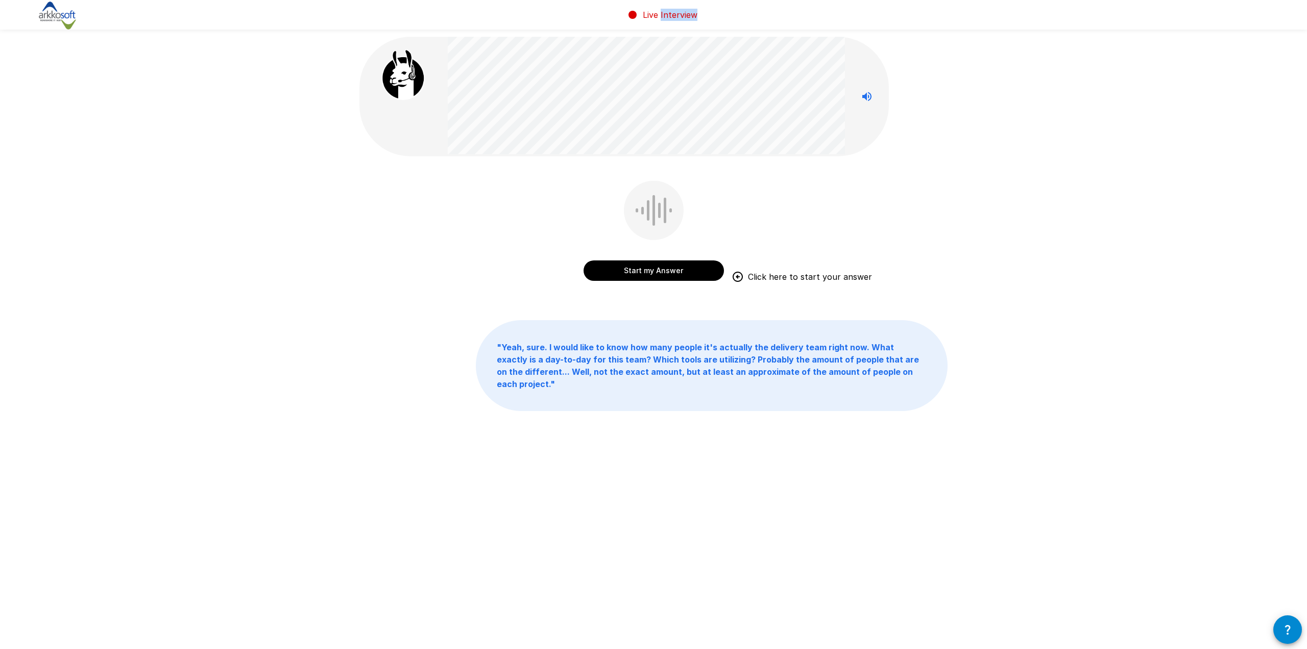
click at [681, 271] on button "Start my Answer" at bounding box center [654, 270] width 140 height 20
click at [681, 271] on button "Stop & Submit" at bounding box center [654, 270] width 140 height 20
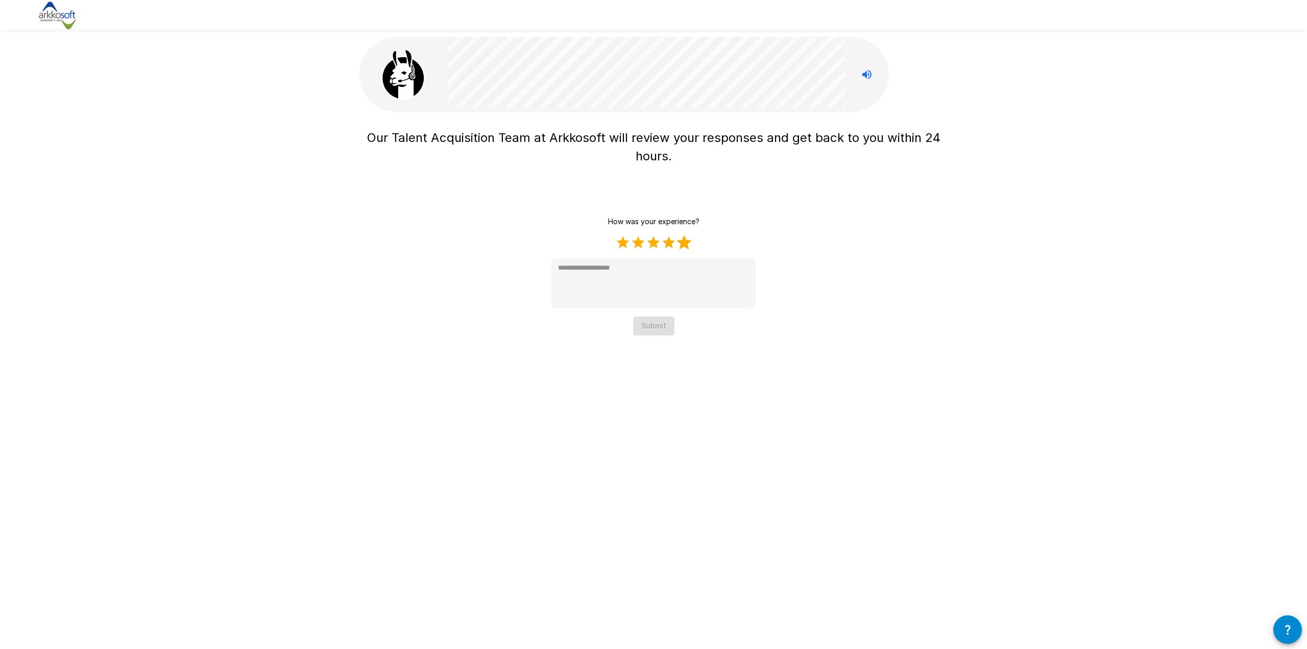
click at [685, 244] on label "5 Stars" at bounding box center [683, 242] width 15 height 15
type textarea "*"
click at [650, 324] on button "Submit" at bounding box center [653, 326] width 41 height 19
